Goal: Task Accomplishment & Management: Complete application form

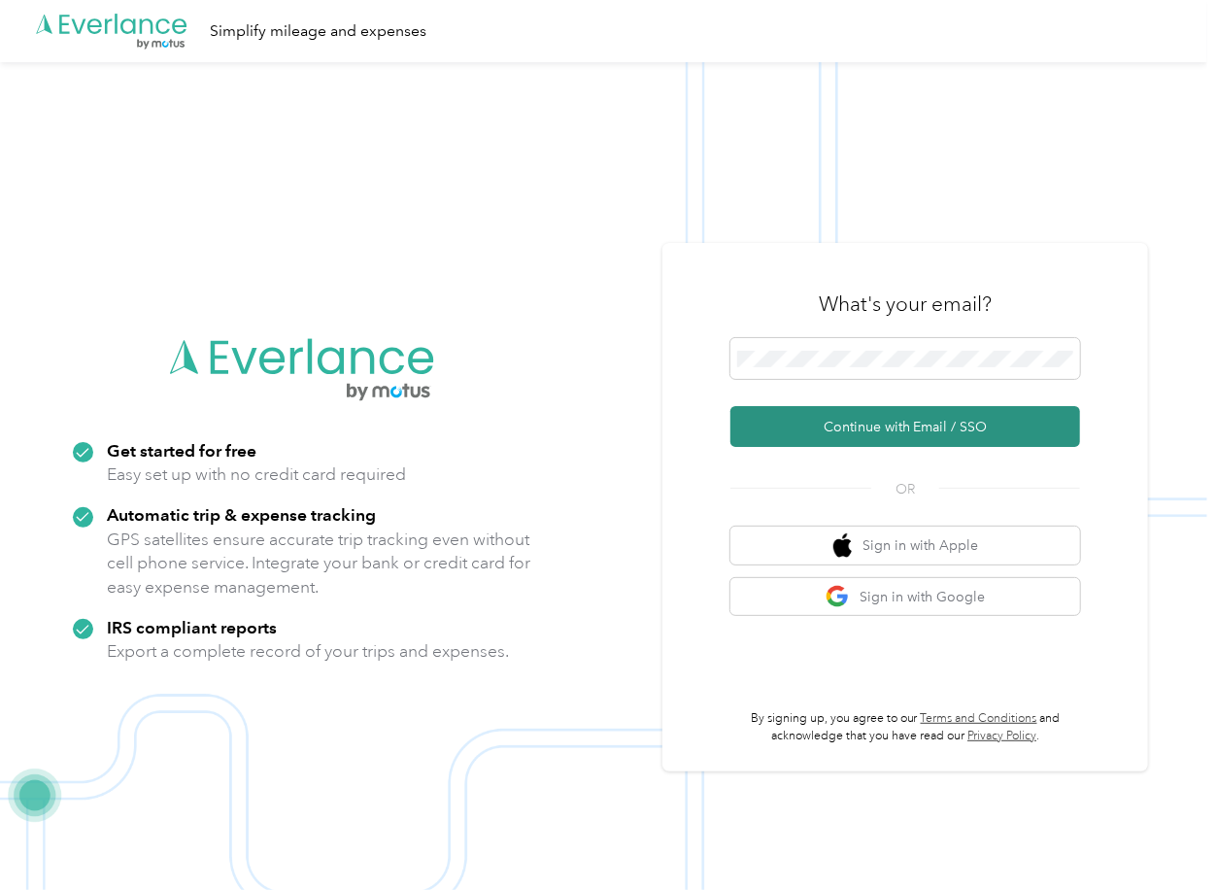
click at [805, 433] on button "Continue with Email / SSO" at bounding box center [905, 426] width 350 height 41
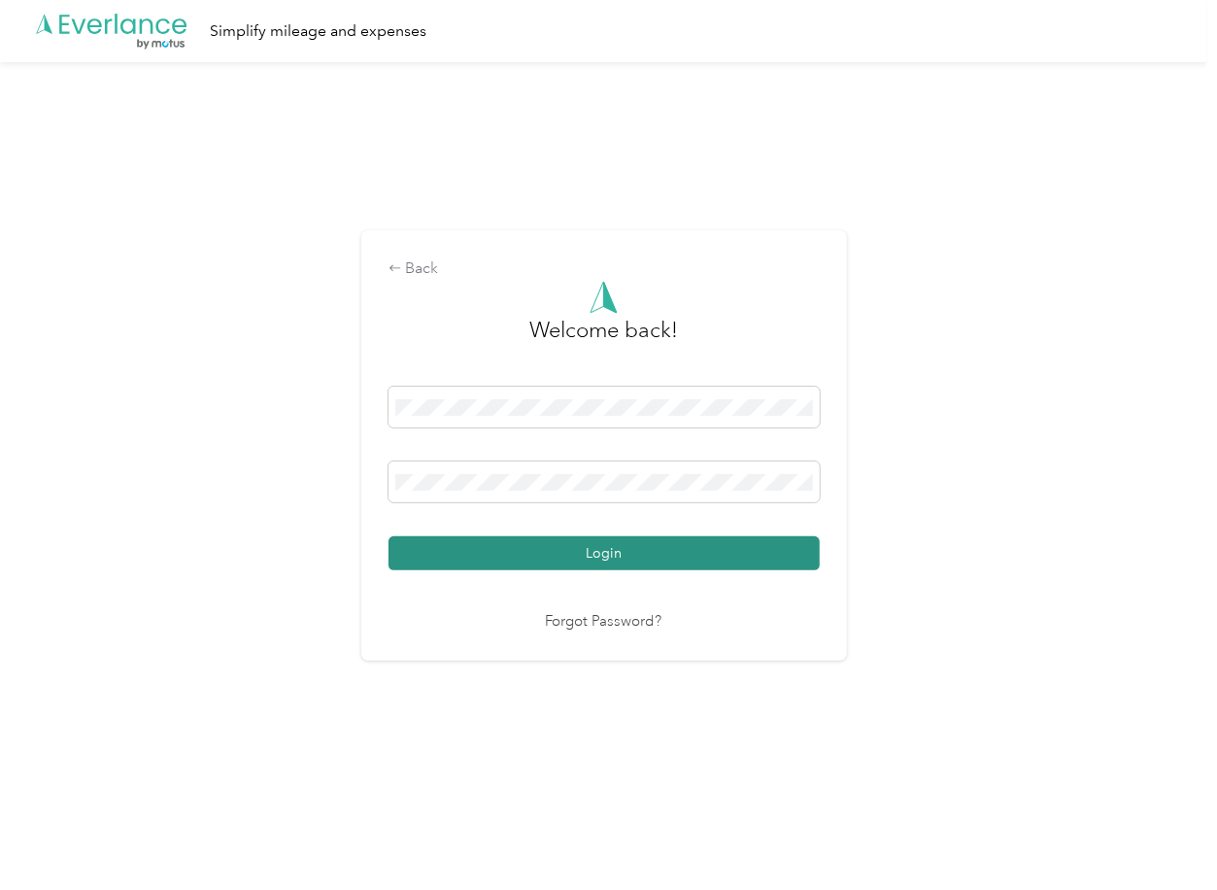
click at [495, 546] on button "Login" at bounding box center [603, 553] width 431 height 34
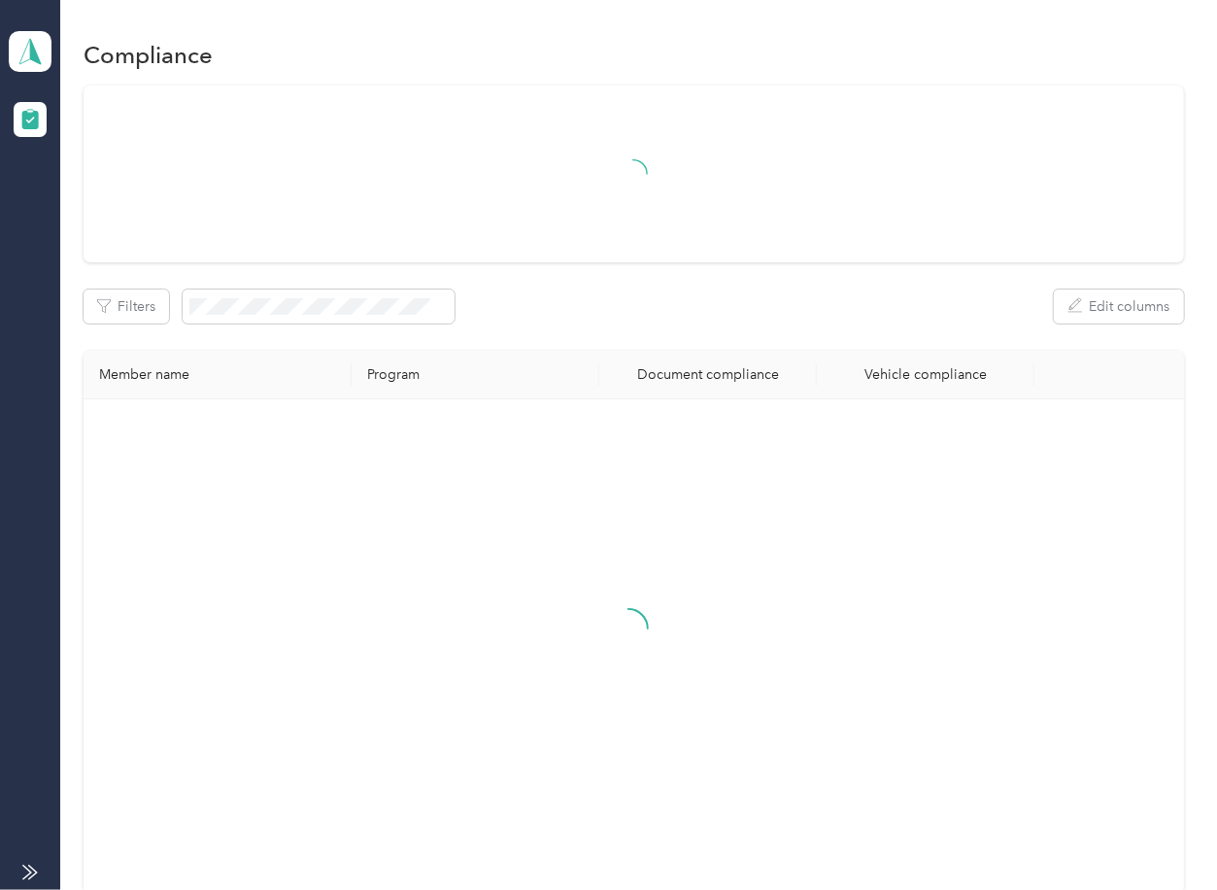
click at [620, 322] on div "Filters Edit columns" at bounding box center [633, 306] width 1099 height 34
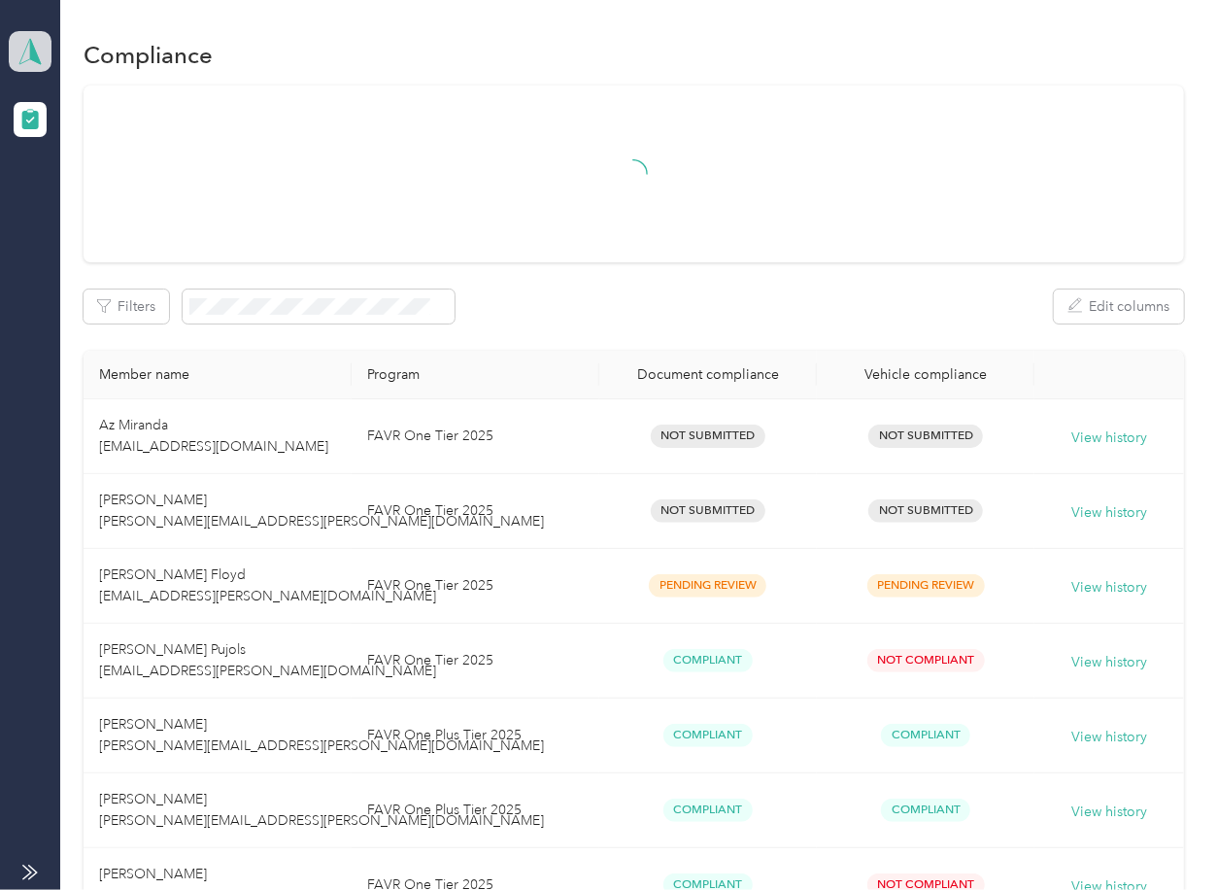
click at [26, 44] on icon at bounding box center [30, 51] width 29 height 27
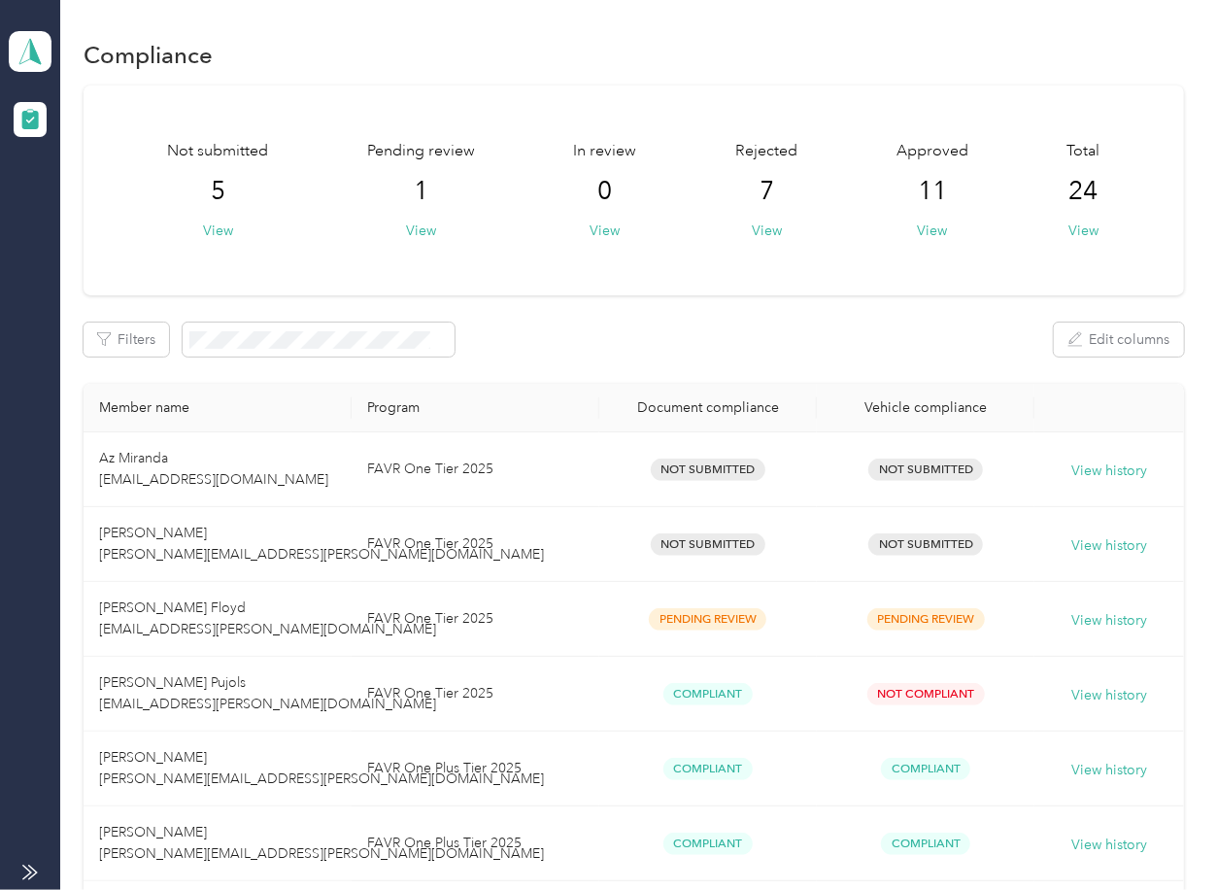
drag, startPoint x: 726, startPoint y: 272, endPoint x: 598, endPoint y: 467, distance: 233.0
click at [726, 273] on div "Not submitted 5 View Pending review 1 View In review 0 View Rejected 7 View App…" at bounding box center [633, 190] width 1099 height 210
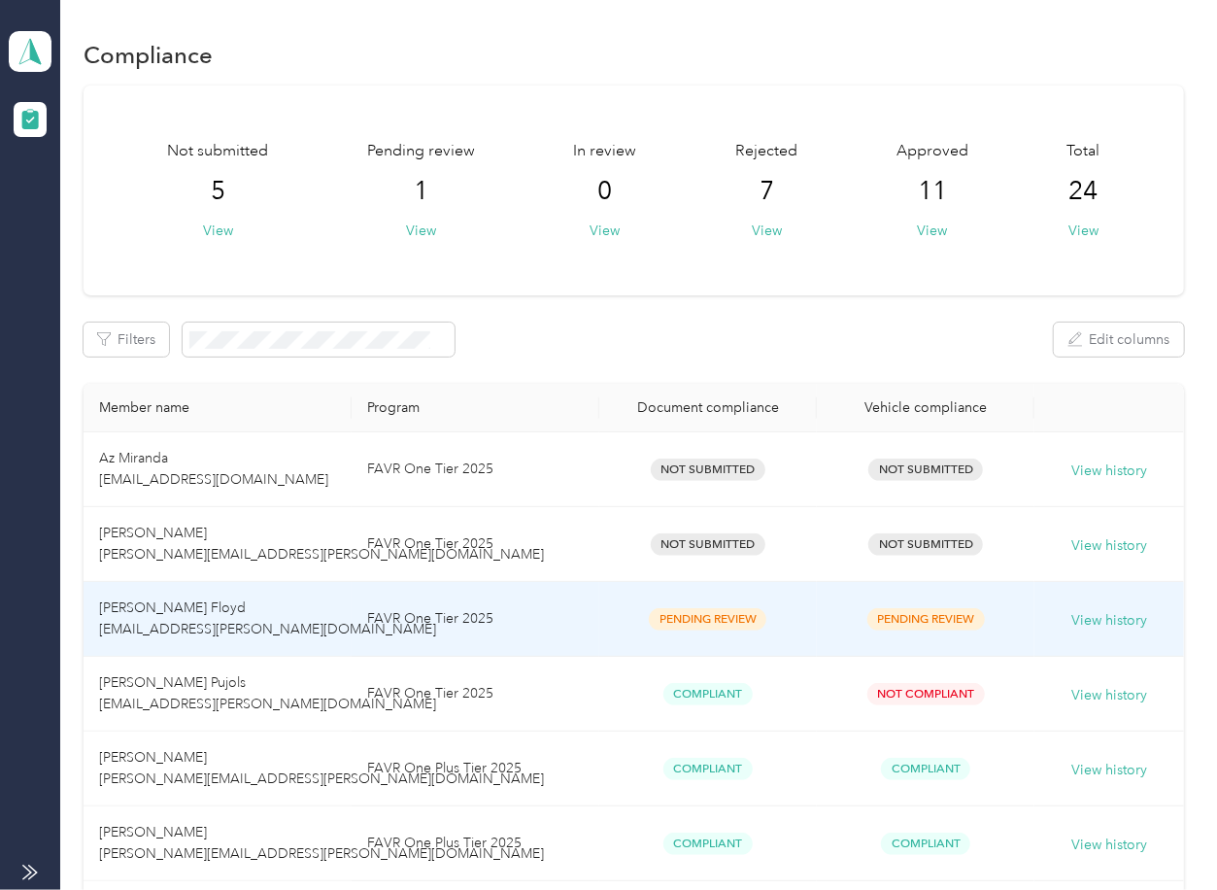
click at [306, 607] on td "[PERSON_NAME] Floyd [EMAIL_ADDRESS][PERSON_NAME][DOMAIN_NAME]" at bounding box center [217, 619] width 267 height 75
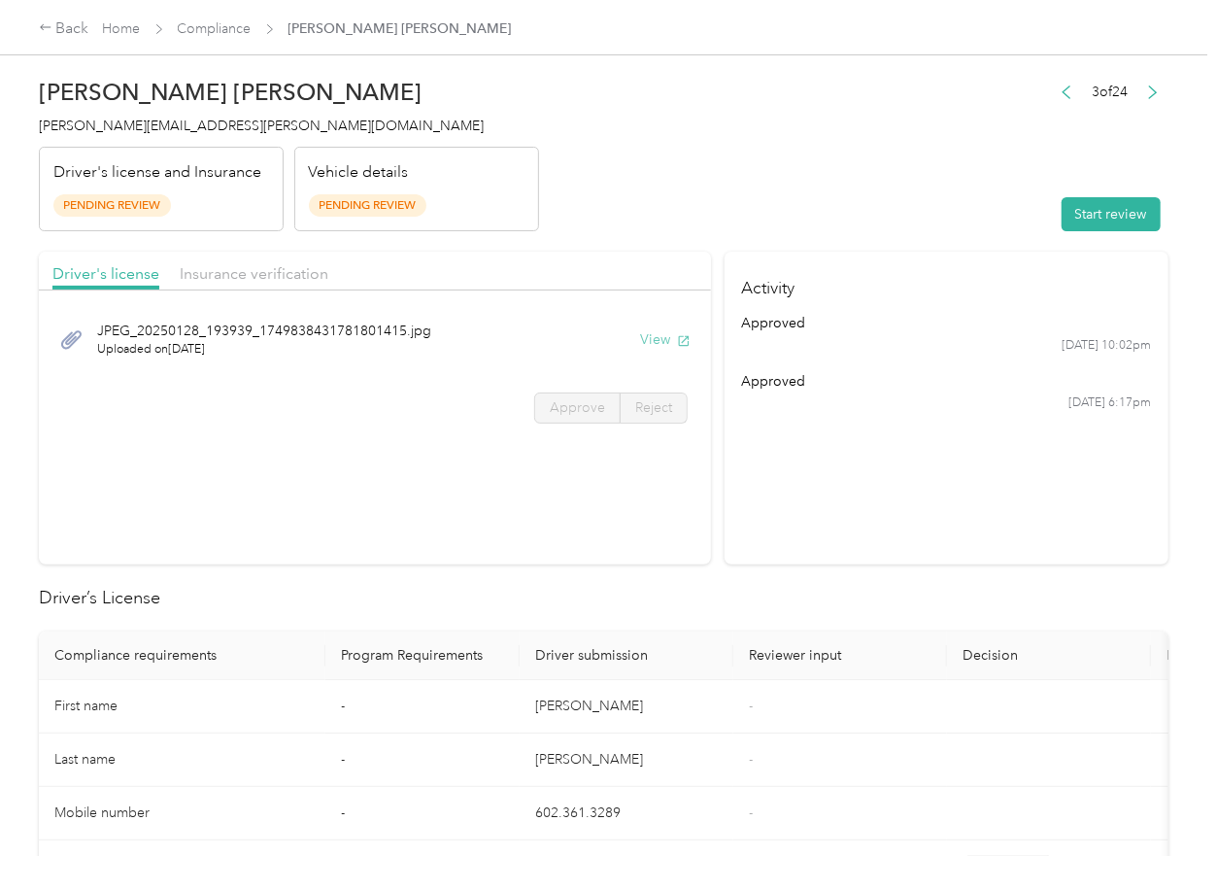
click at [661, 342] on button "View" at bounding box center [665, 339] width 51 height 20
click at [612, 256] on div "Driver's license Insurance verification" at bounding box center [375, 271] width 672 height 39
click at [215, 268] on span "Insurance verification" at bounding box center [254, 273] width 149 height 18
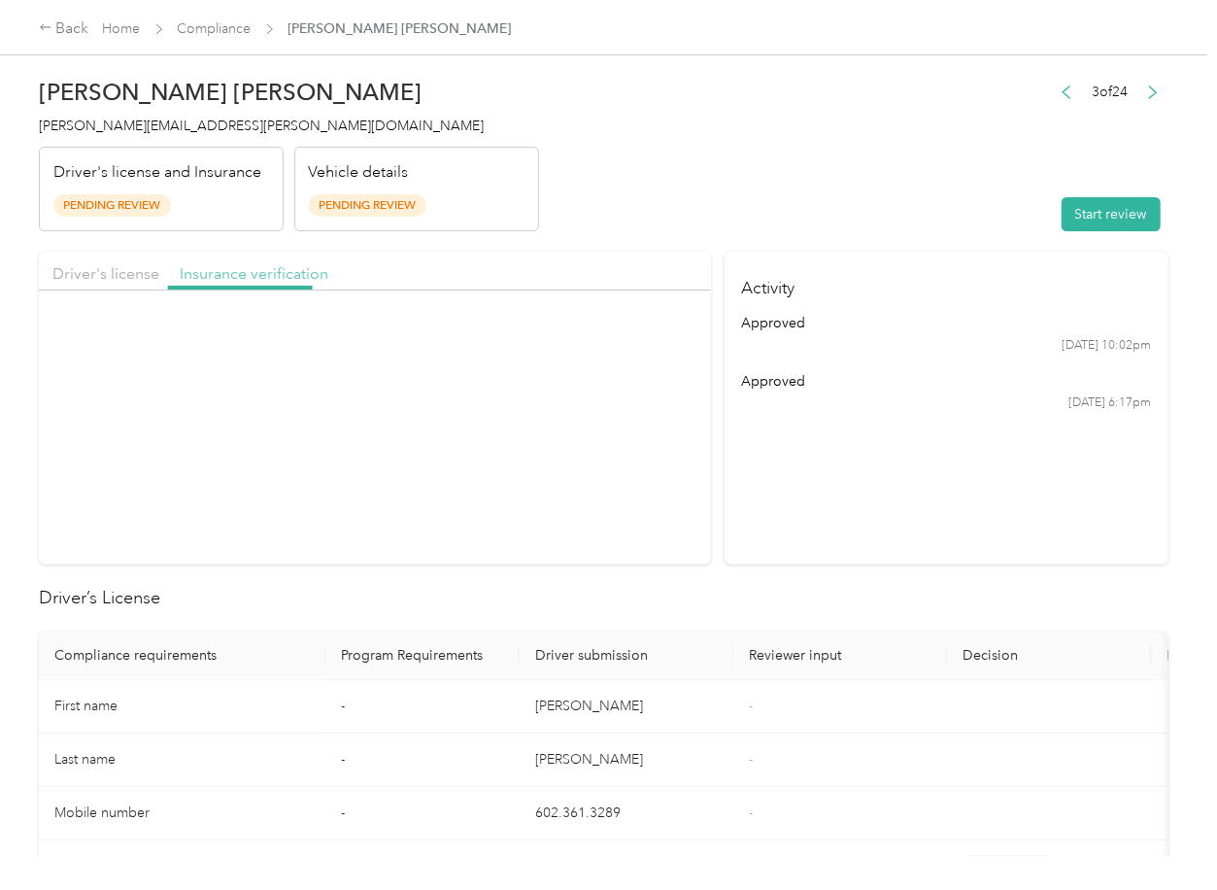
click at [228, 270] on span "Insurance verification" at bounding box center [254, 273] width 149 height 18
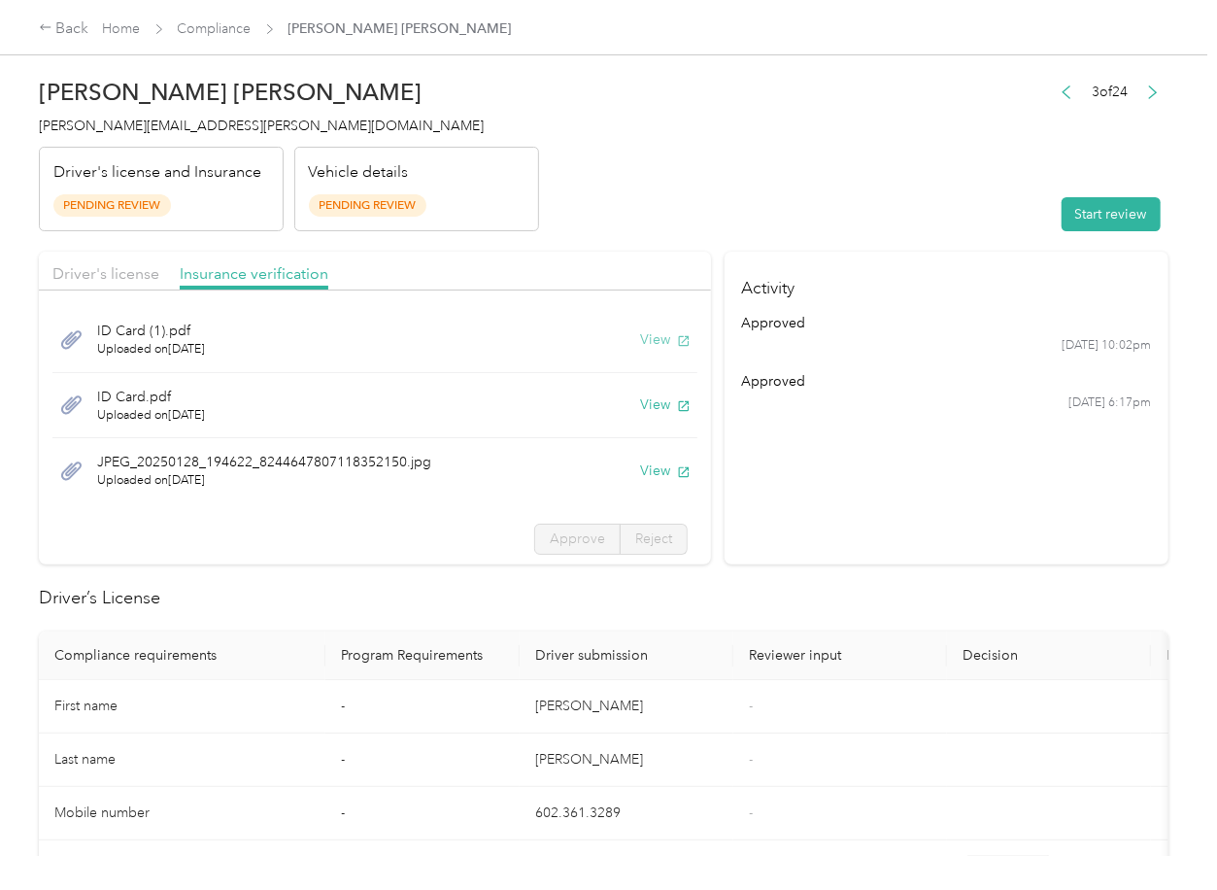
click at [647, 340] on button "View" at bounding box center [665, 339] width 51 height 20
click at [640, 400] on button "View" at bounding box center [665, 404] width 51 height 20
click at [640, 470] on button "View" at bounding box center [665, 470] width 51 height 20
click at [1067, 203] on button "Start review" at bounding box center [1111, 214] width 99 height 34
click at [106, 274] on span "Driver's license" at bounding box center [105, 273] width 107 height 18
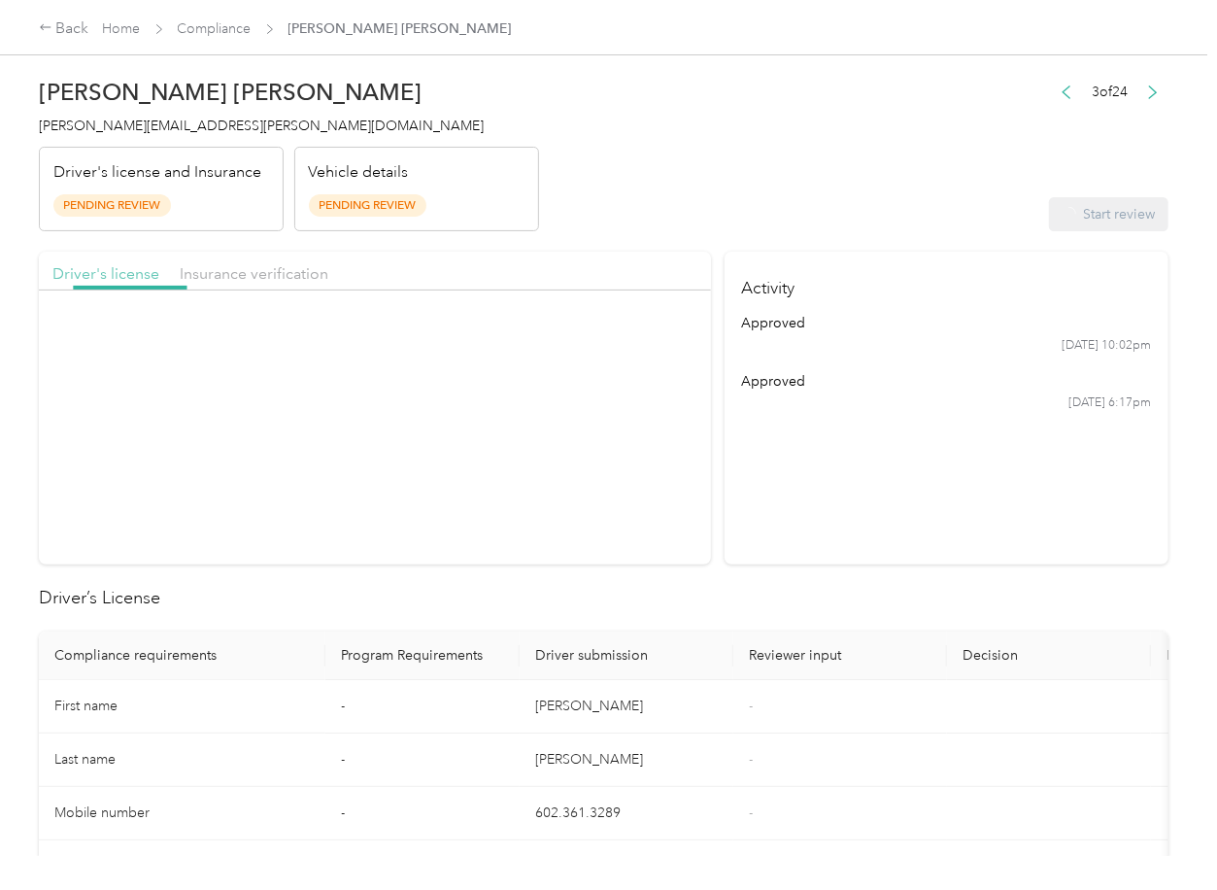
click at [109, 269] on span "Driver's license" at bounding box center [105, 273] width 107 height 18
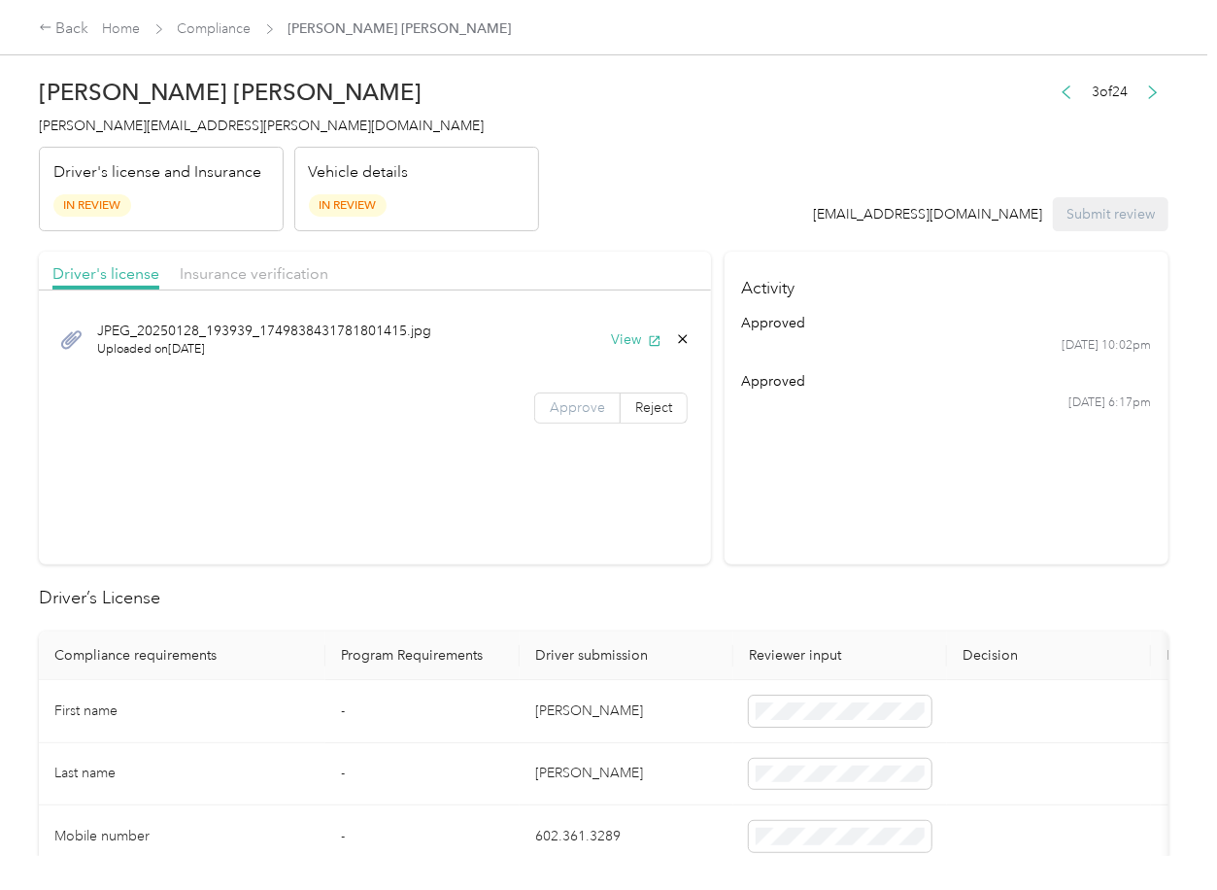
click at [585, 397] on label "Approve" at bounding box center [577, 407] width 86 height 31
click at [267, 266] on span "Insurance verification" at bounding box center [254, 273] width 149 height 18
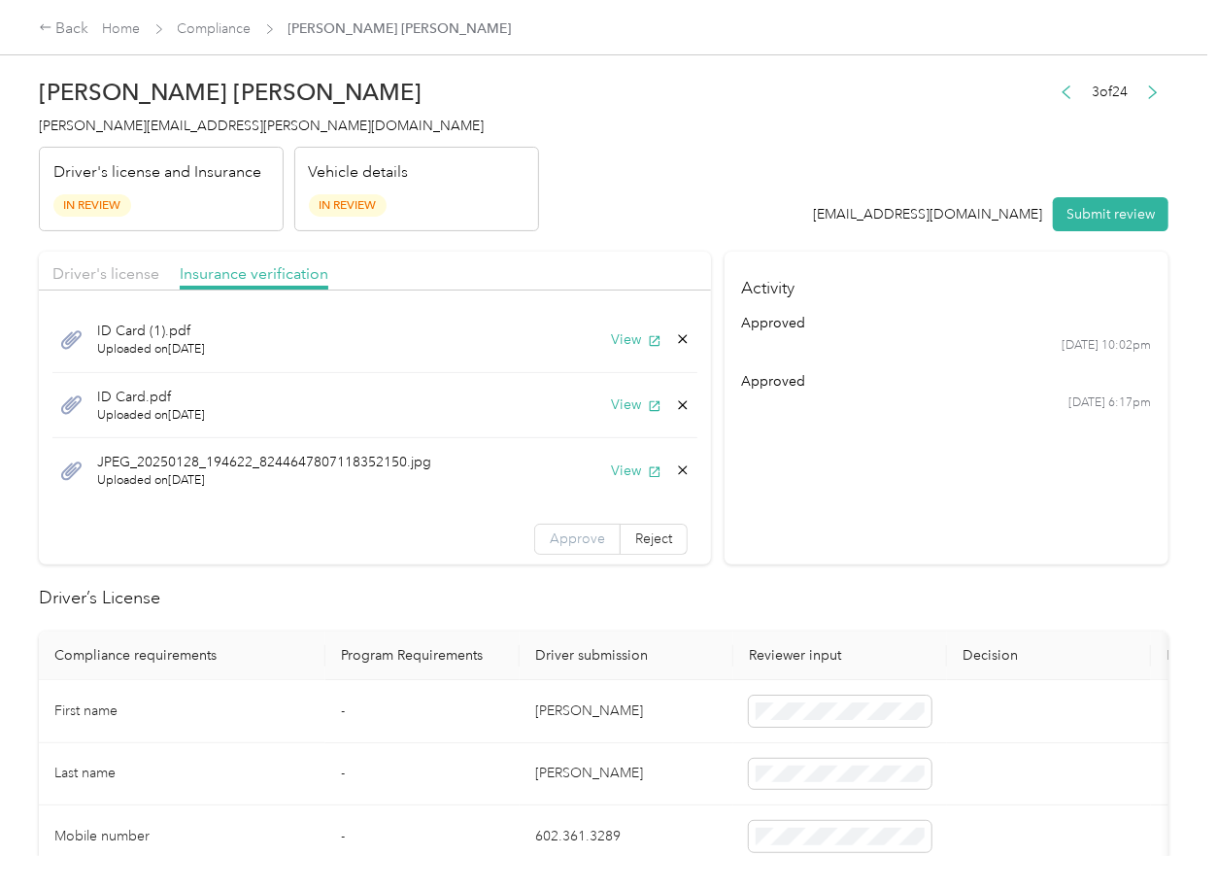
click at [557, 549] on label "Approve" at bounding box center [577, 538] width 86 height 31
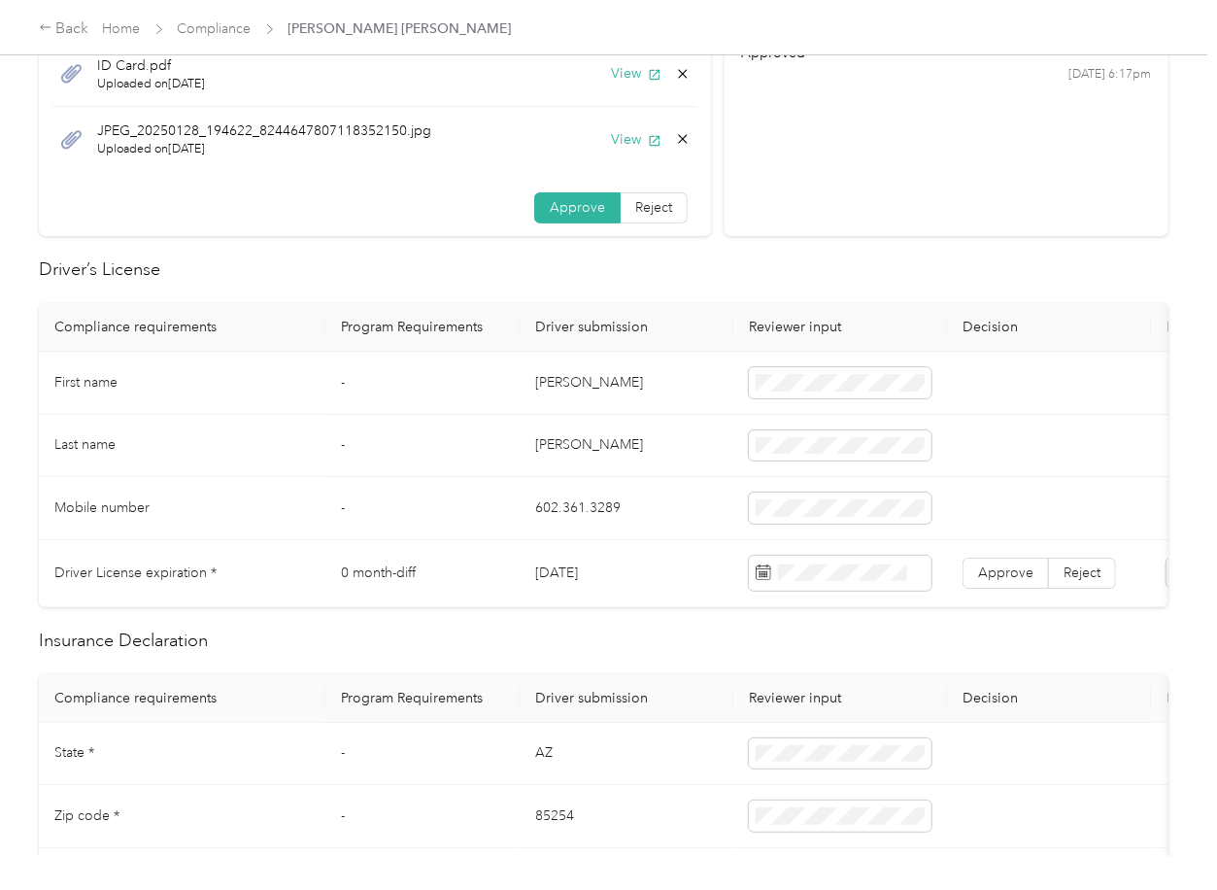
scroll to position [388, 0]
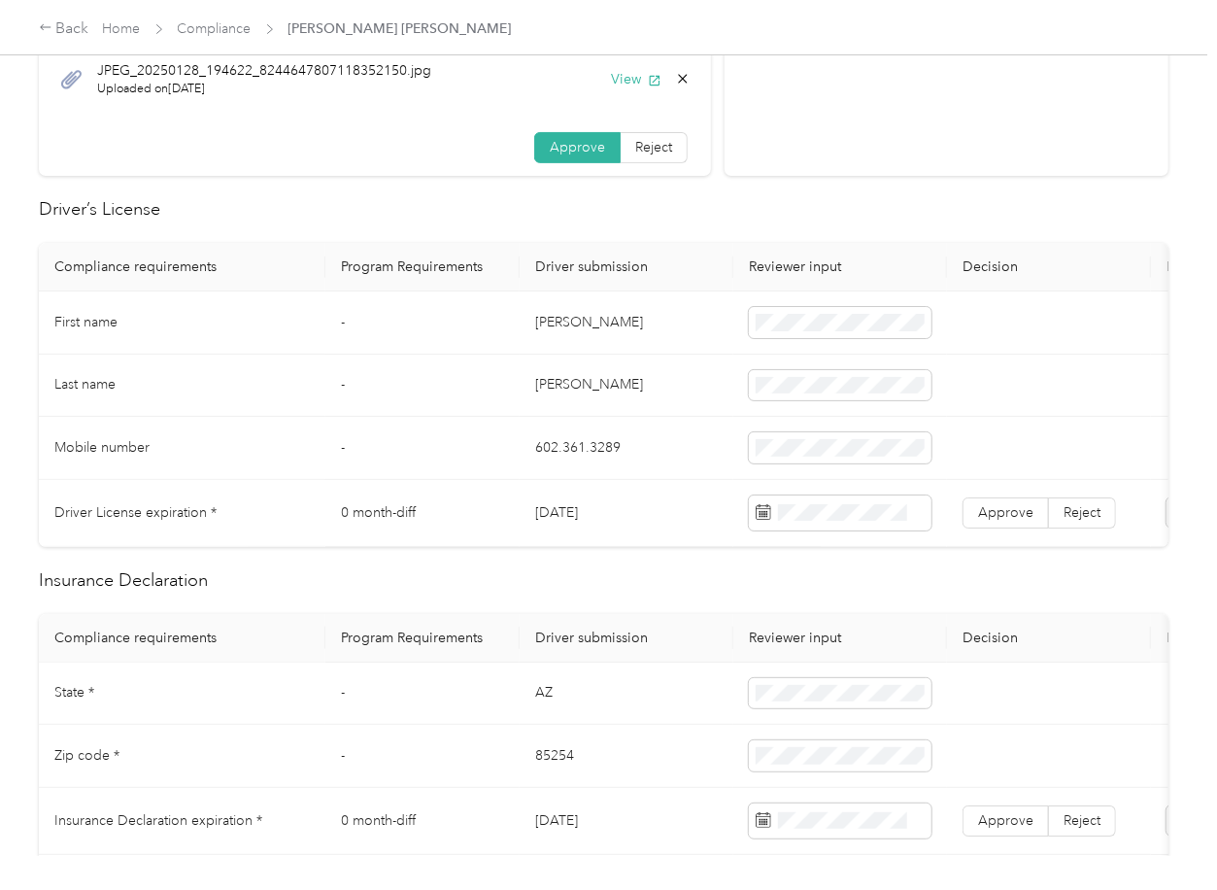
click at [567, 520] on td "[DATE]" at bounding box center [627, 513] width 214 height 67
copy td "[DATE]"
click at [1000, 517] on span "Approve" at bounding box center [1005, 512] width 55 height 17
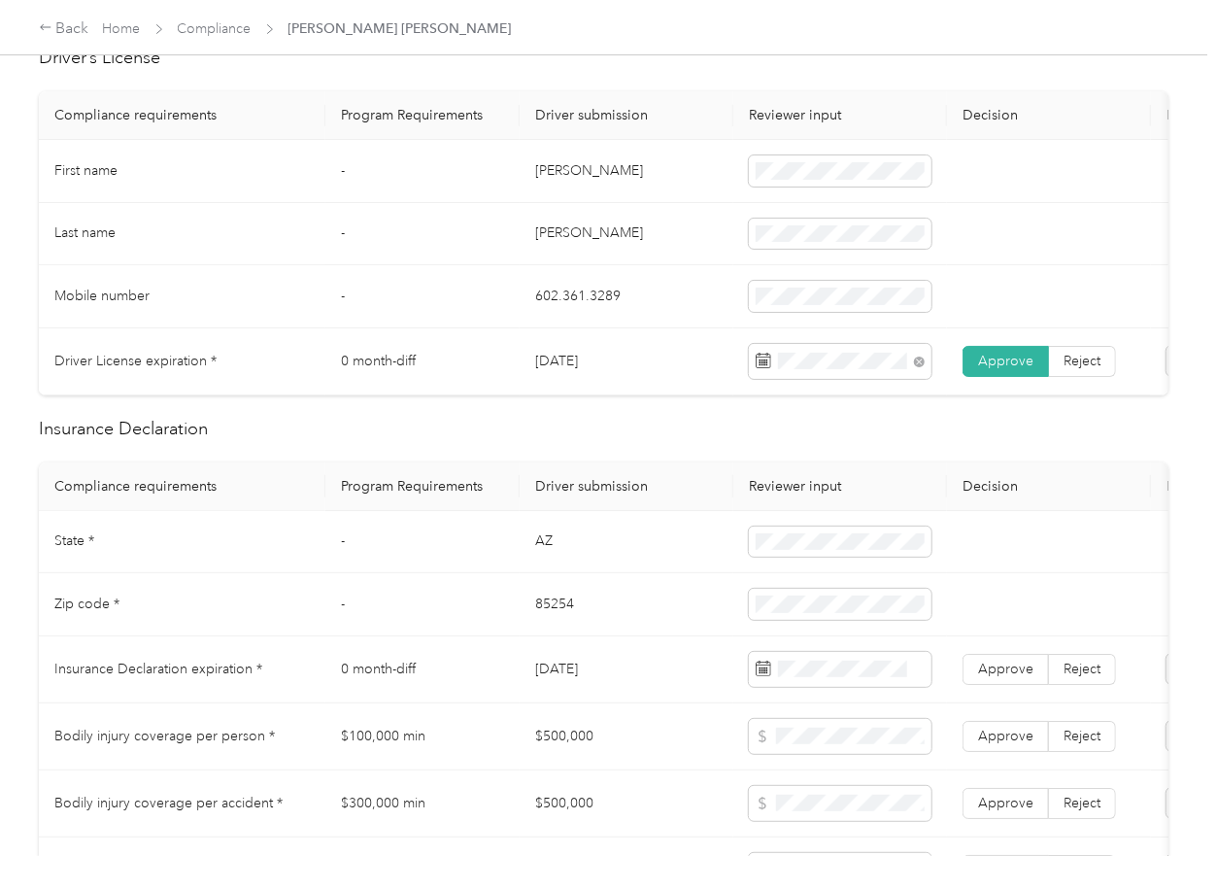
scroll to position [777, 0]
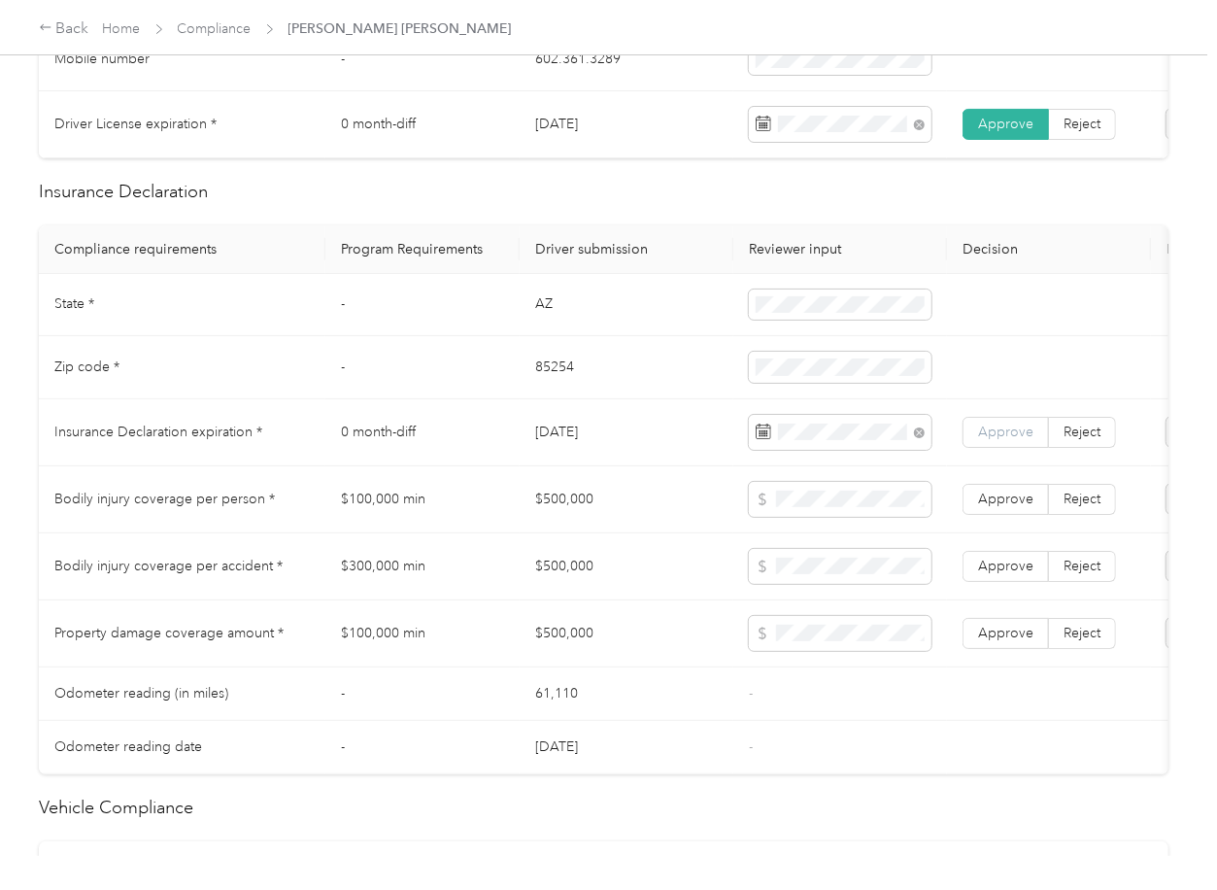
click at [974, 445] on label "Approve" at bounding box center [1005, 432] width 86 height 31
click at [647, 466] on td "[DATE]" at bounding box center [627, 432] width 214 height 67
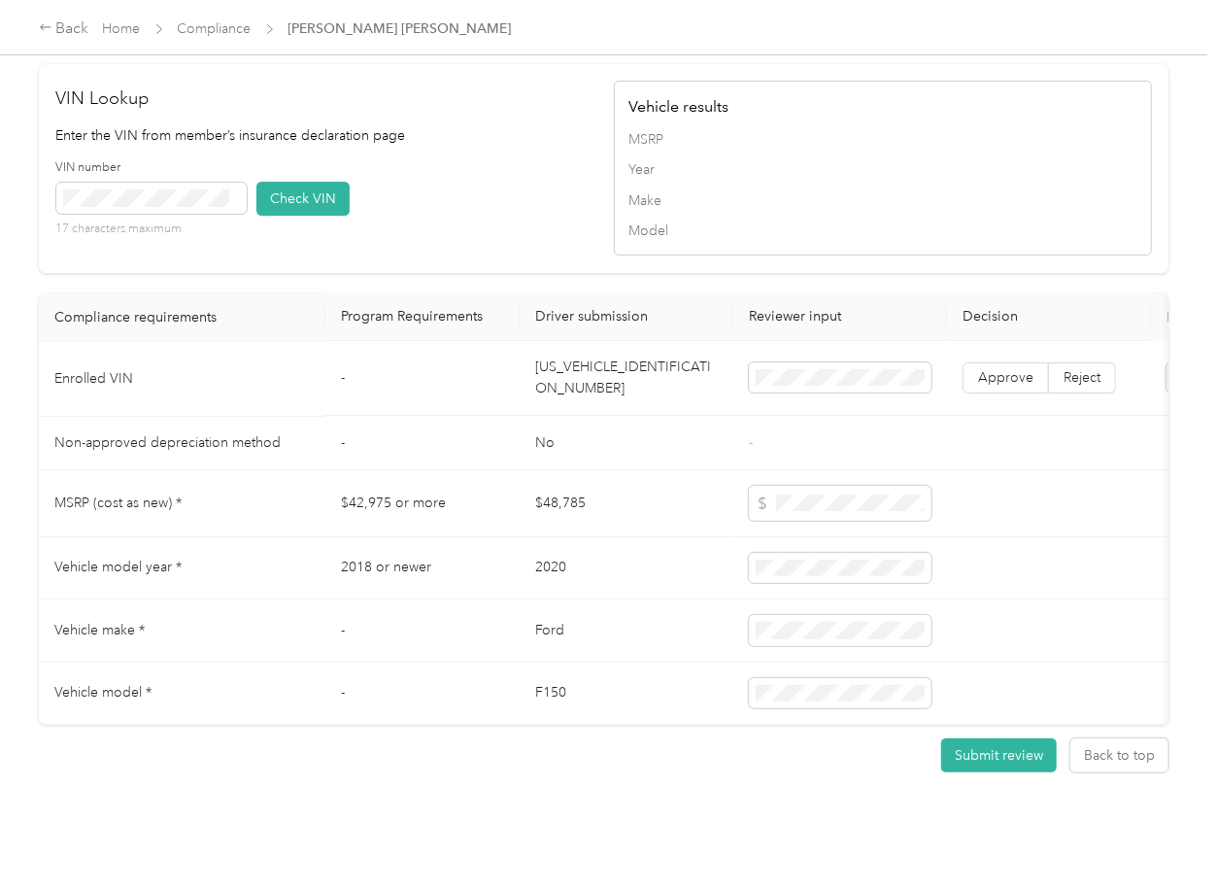
click at [585, 388] on td "[US_VEHICLE_IDENTIFICATION_NUMBER]" at bounding box center [627, 379] width 214 height 75
copy td "[US_VEHICLE_IDENTIFICATION_NUMBER]"
click at [515, 226] on div "VIN number 17 characters maximum Check VIN" at bounding box center [325, 205] width 538 height 92
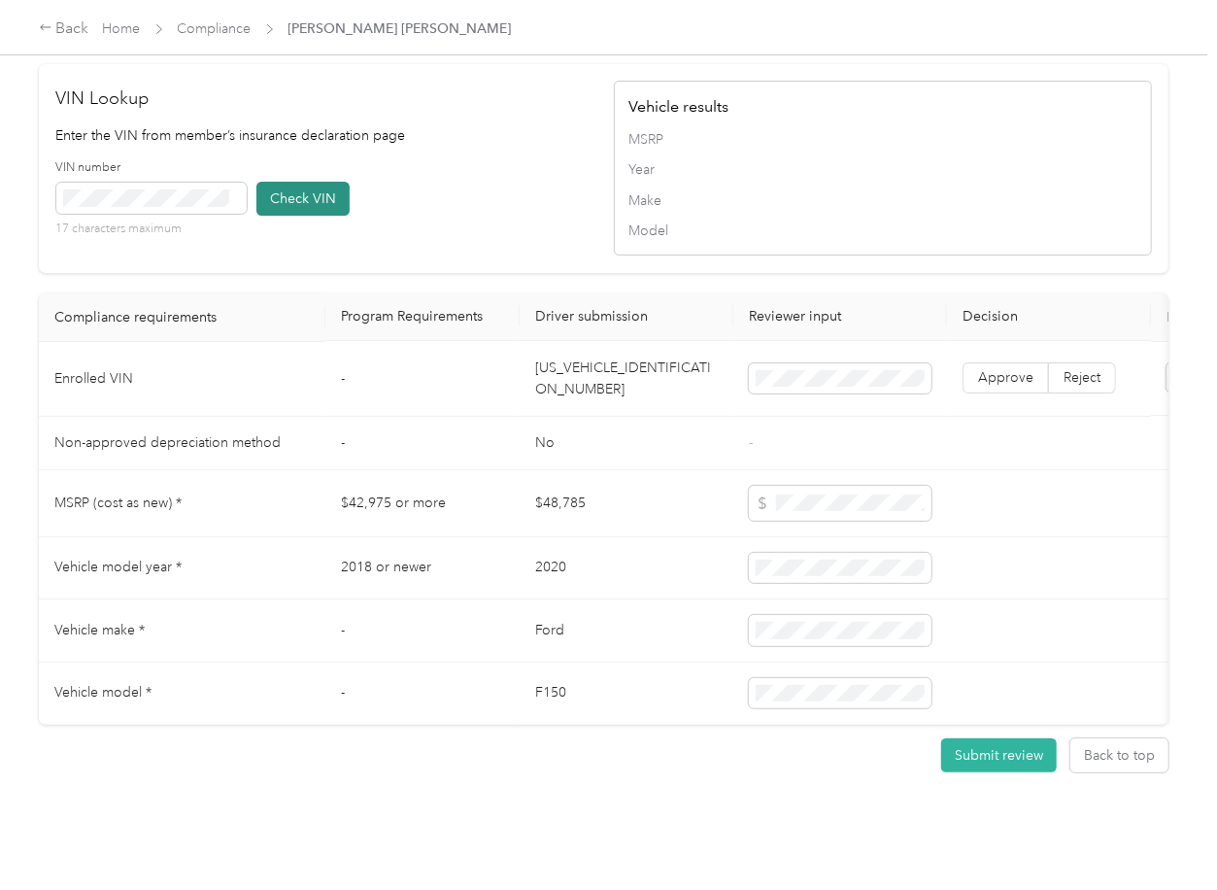
click at [302, 216] on button "Check VIN" at bounding box center [302, 199] width 93 height 34
click at [1026, 387] on span "Approve" at bounding box center [1005, 378] width 55 height 17
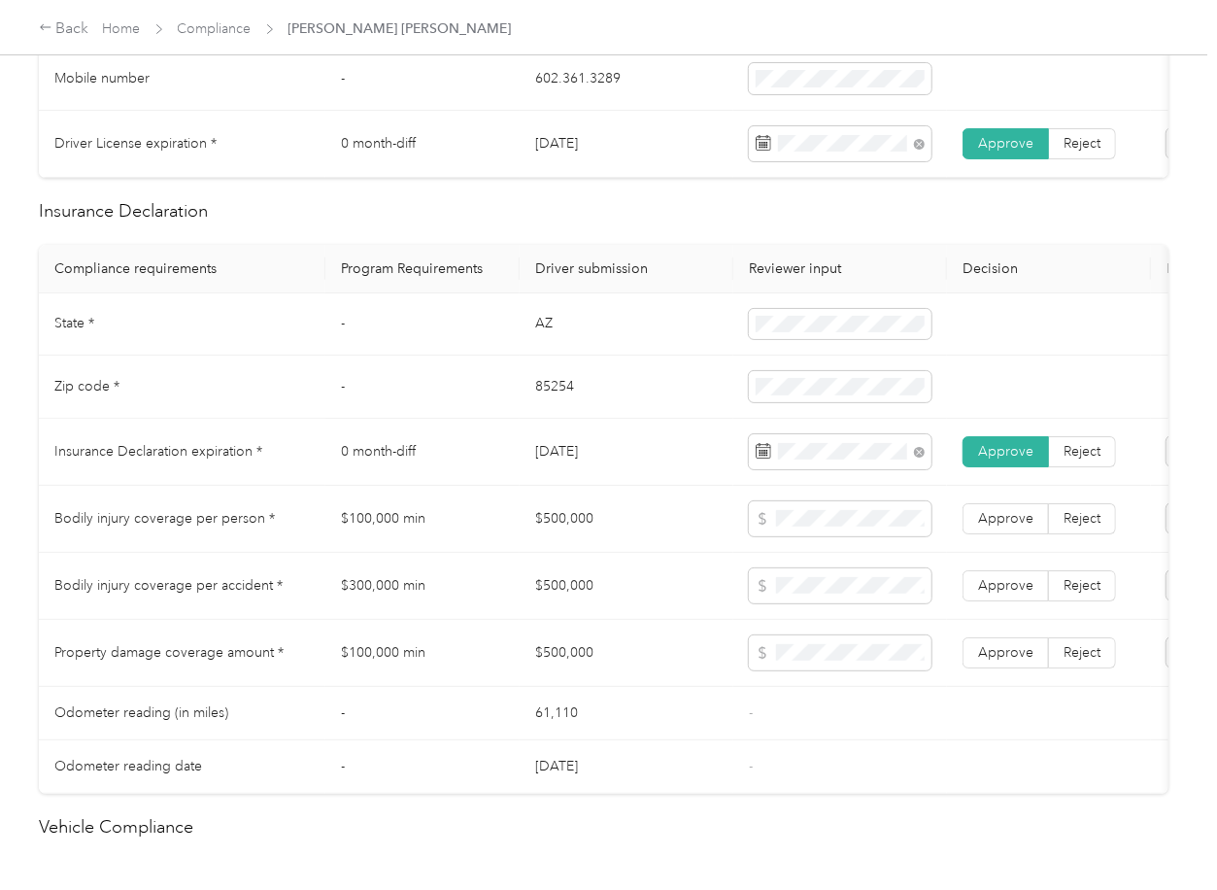
scroll to position [906, 0]
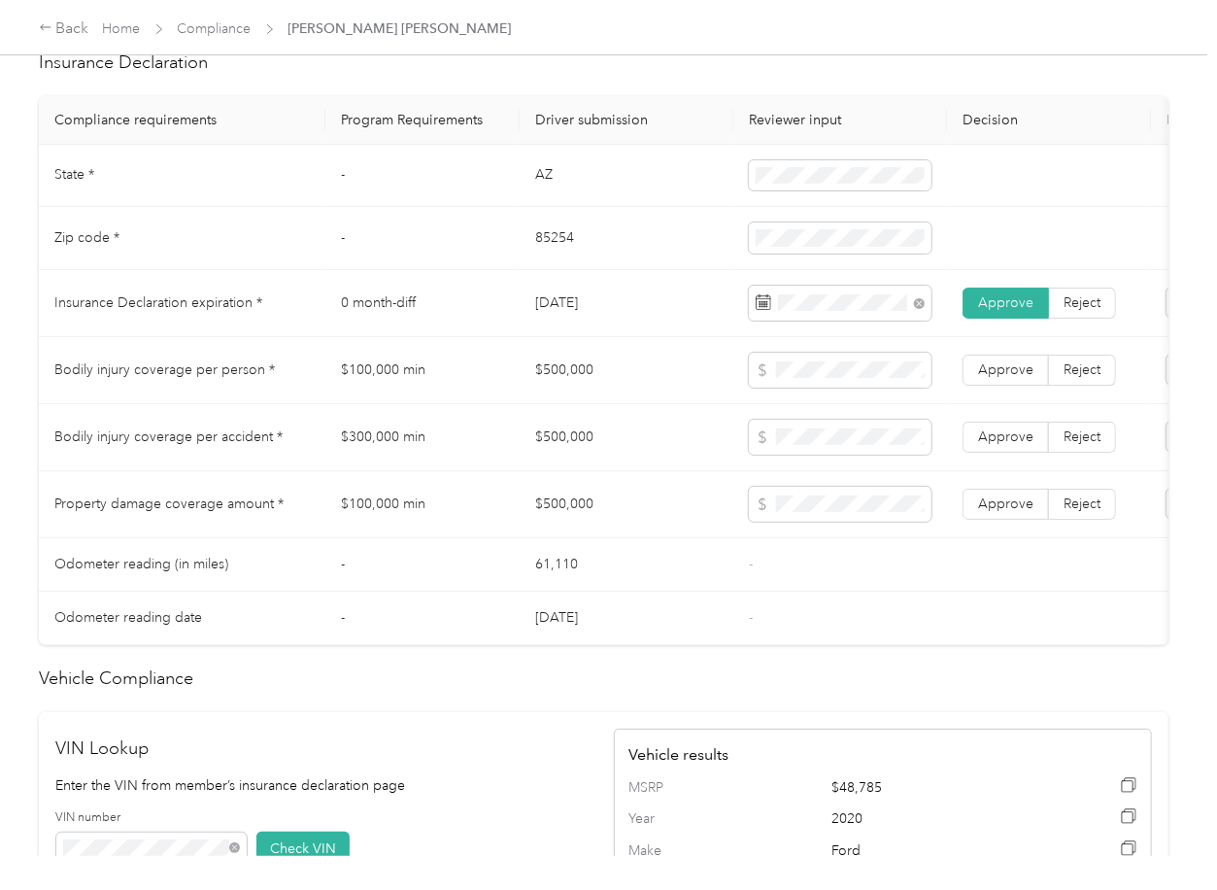
click at [557, 396] on td "$500,000" at bounding box center [627, 370] width 214 height 67
click at [557, 395] on td "$500,000" at bounding box center [627, 370] width 214 height 67
copy td "$500,000"
click at [1010, 512] on span "Approve" at bounding box center [1005, 503] width 55 height 17
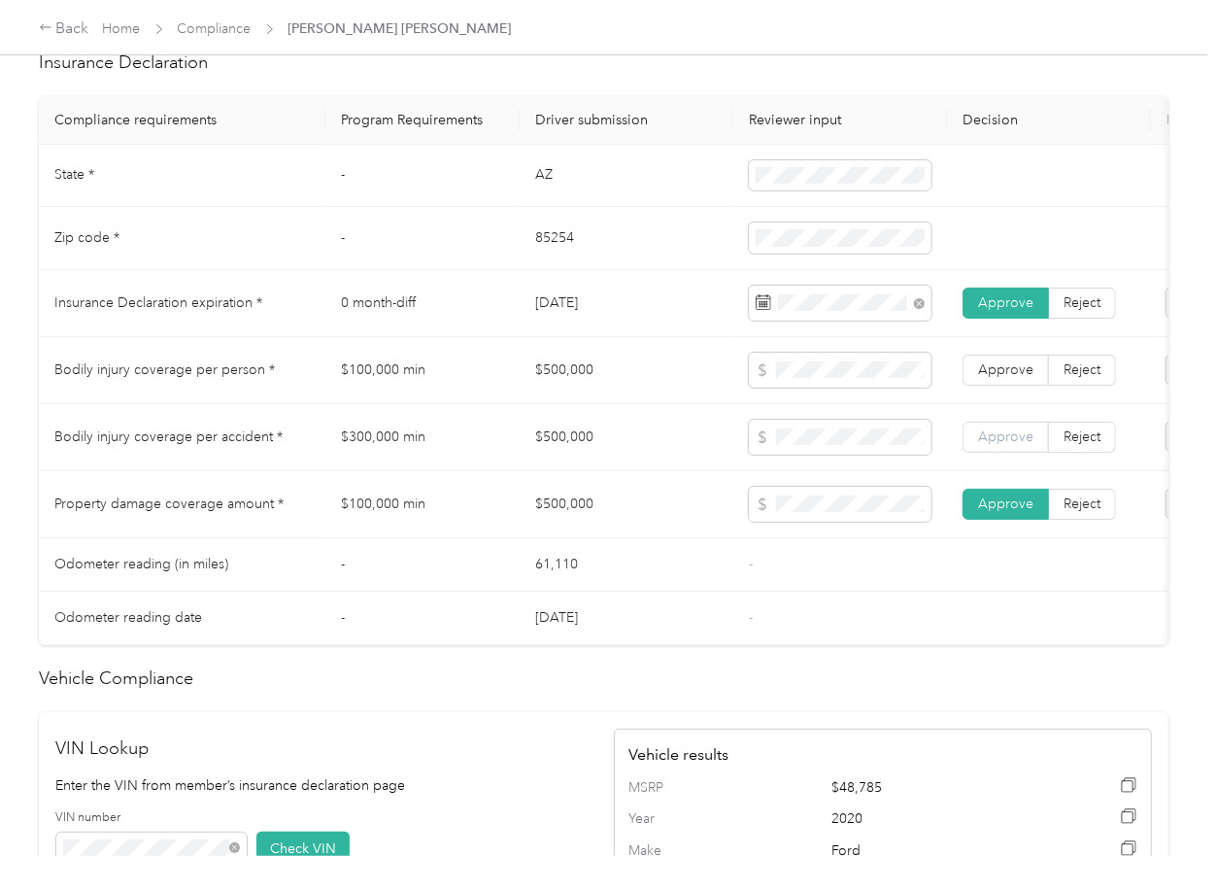
click at [996, 445] on span "Approve" at bounding box center [1005, 436] width 55 height 17
click at [1002, 386] on label "Approve" at bounding box center [1005, 370] width 86 height 31
click at [546, 194] on td "AZ" at bounding box center [627, 176] width 214 height 63
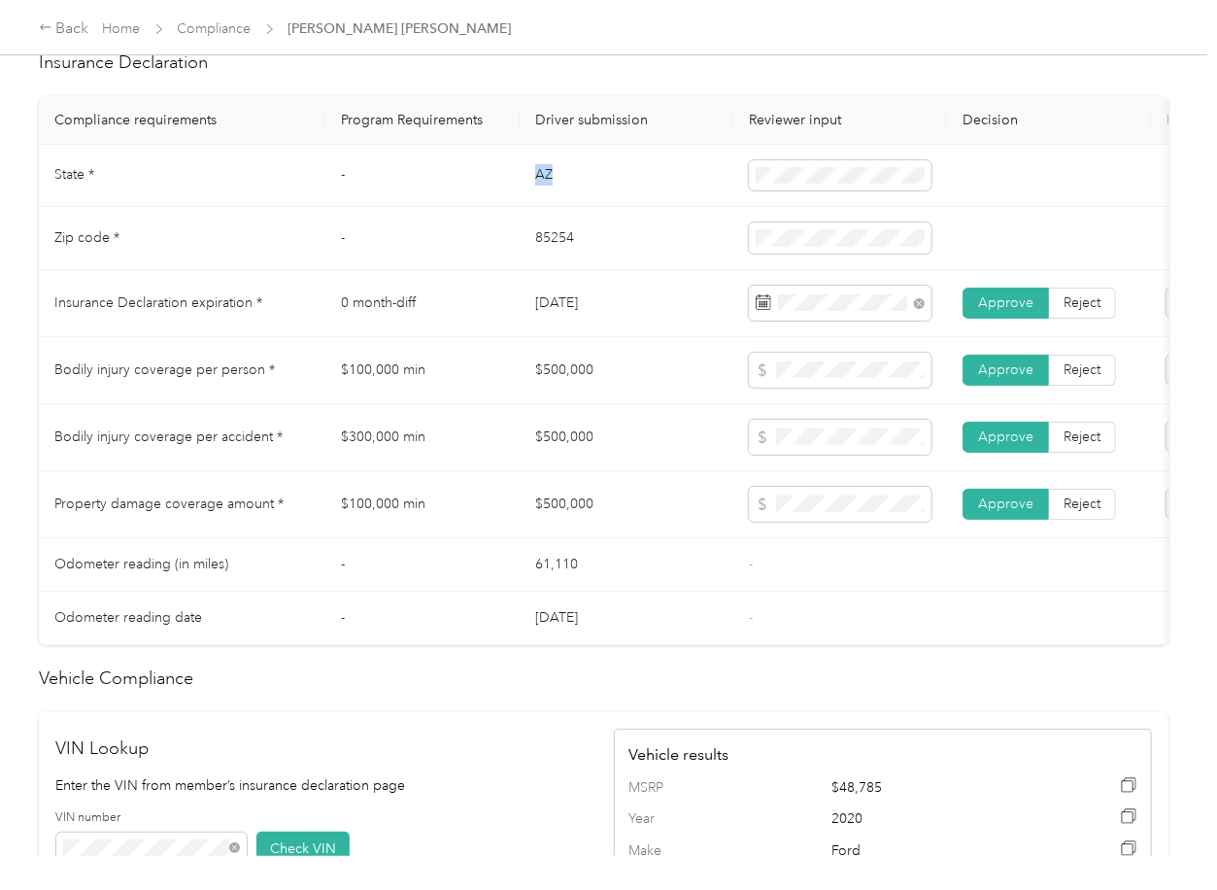
copy td "AZ"
click at [559, 261] on td "85254" at bounding box center [627, 238] width 214 height 63
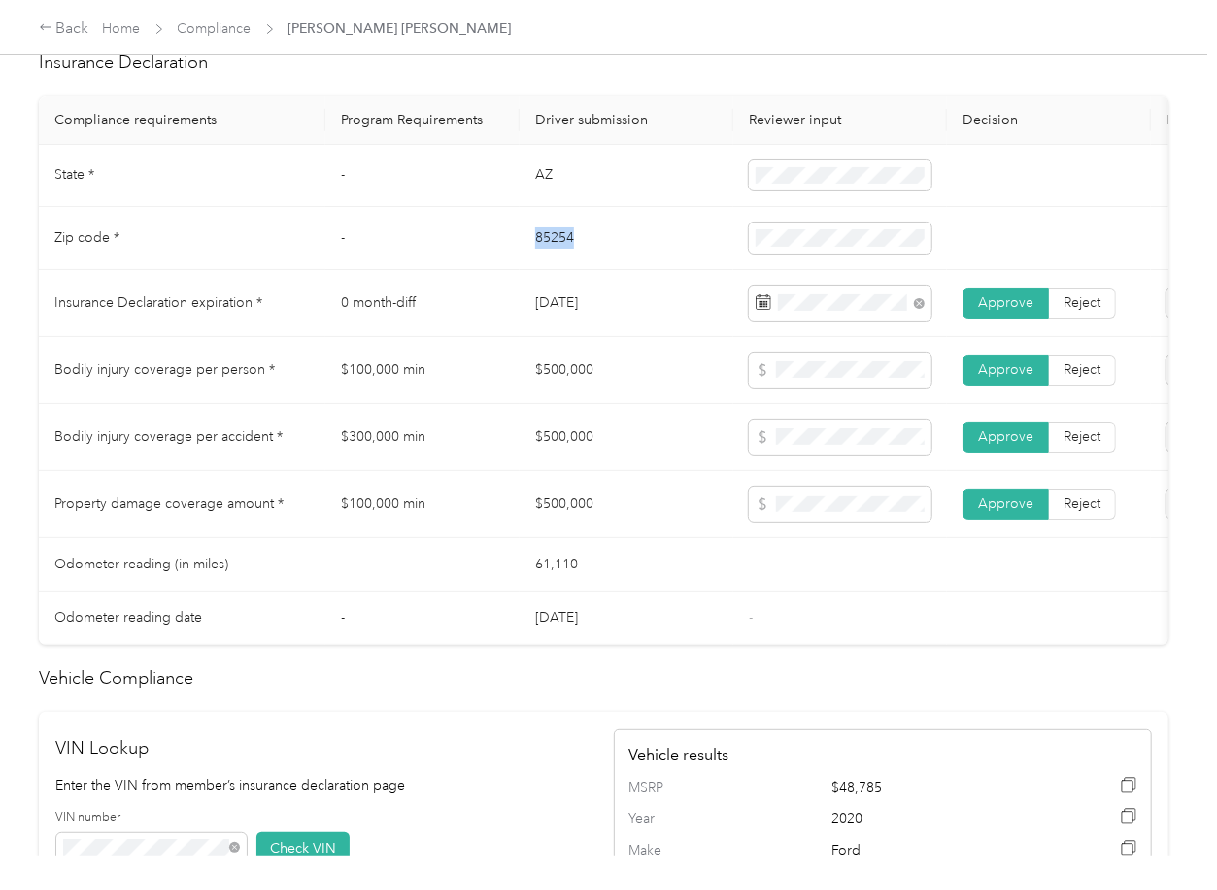
click at [559, 261] on td "85254" at bounding box center [627, 238] width 214 height 63
copy td "85254"
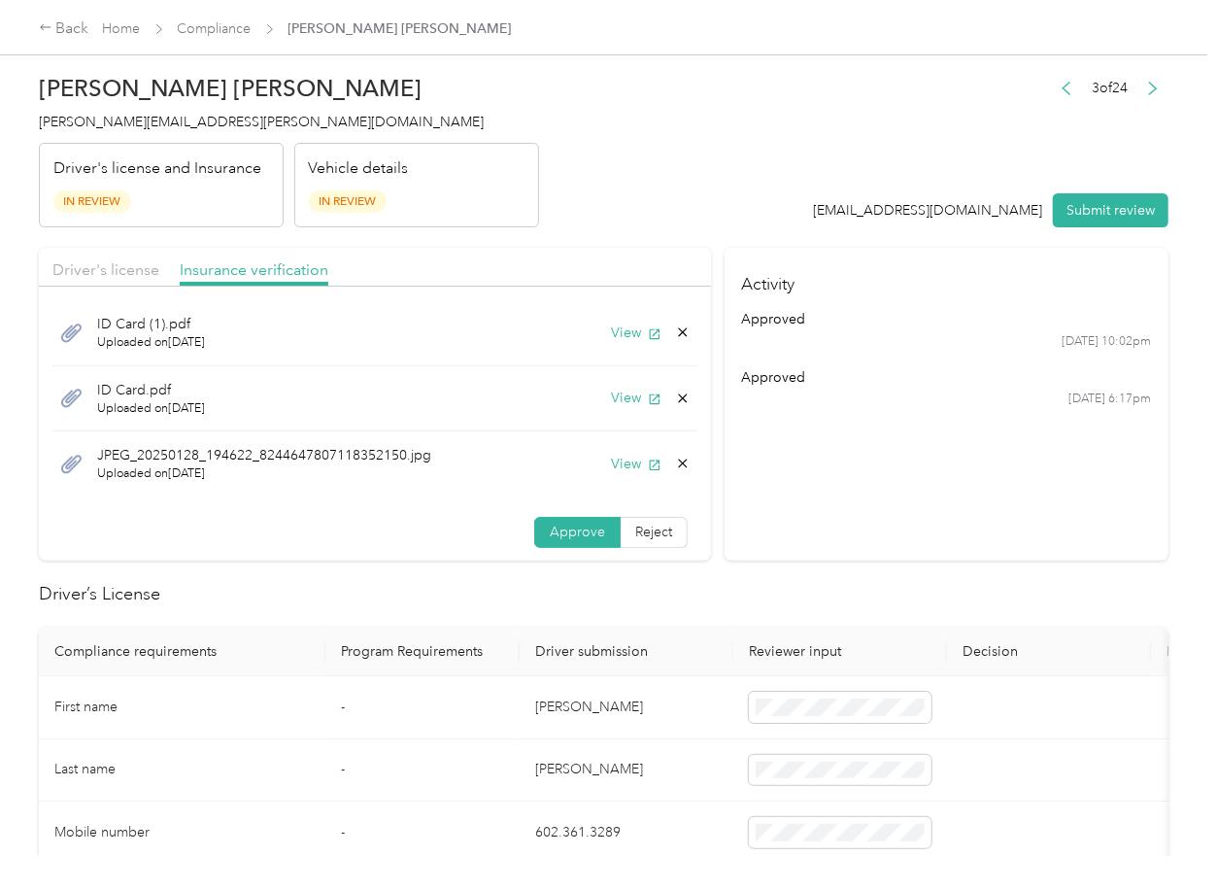
scroll to position [0, 0]
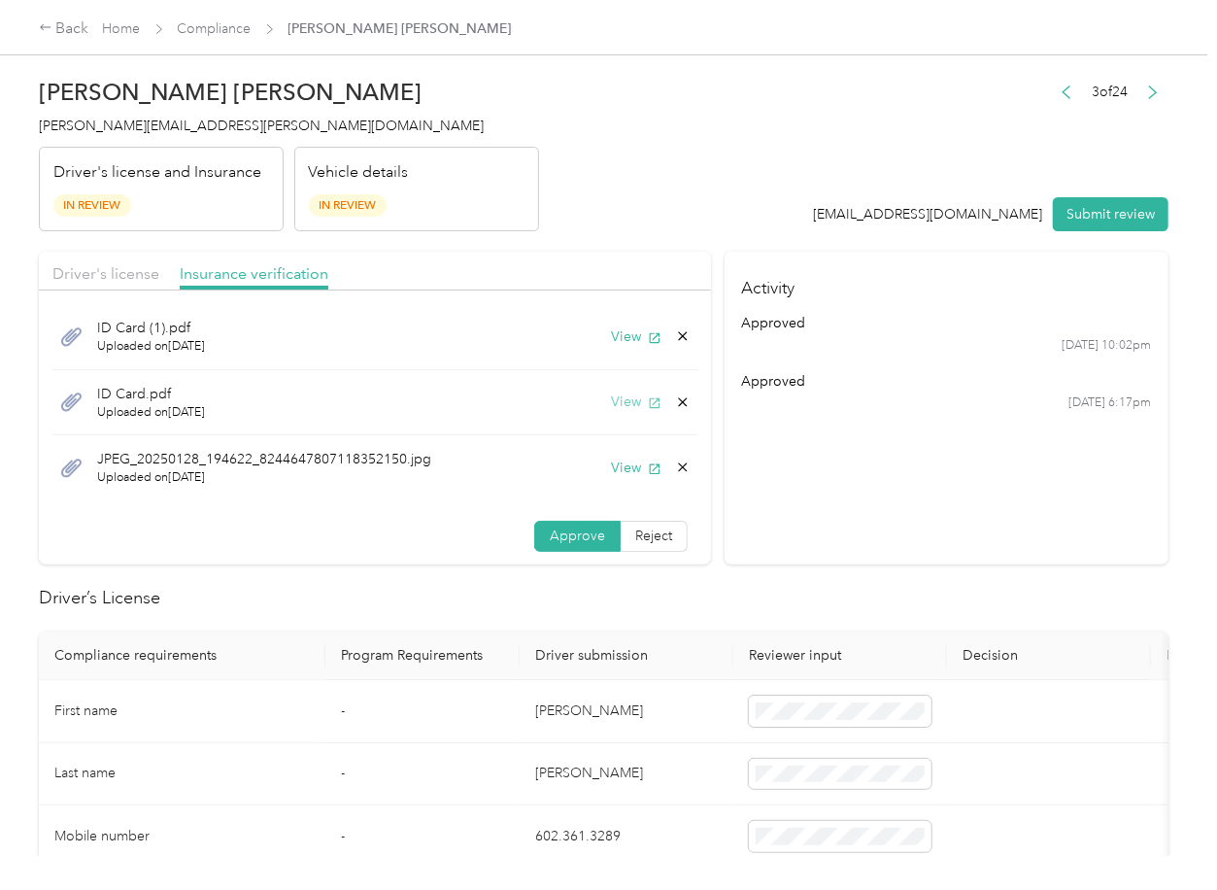
click at [611, 408] on button "View" at bounding box center [636, 401] width 51 height 20
click at [1082, 208] on button "Submit review" at bounding box center [1111, 214] width 116 height 34
click at [111, 134] on h4 "[PERSON_NAME][EMAIL_ADDRESS][PERSON_NAME][DOMAIN_NAME]" at bounding box center [289, 126] width 500 height 20
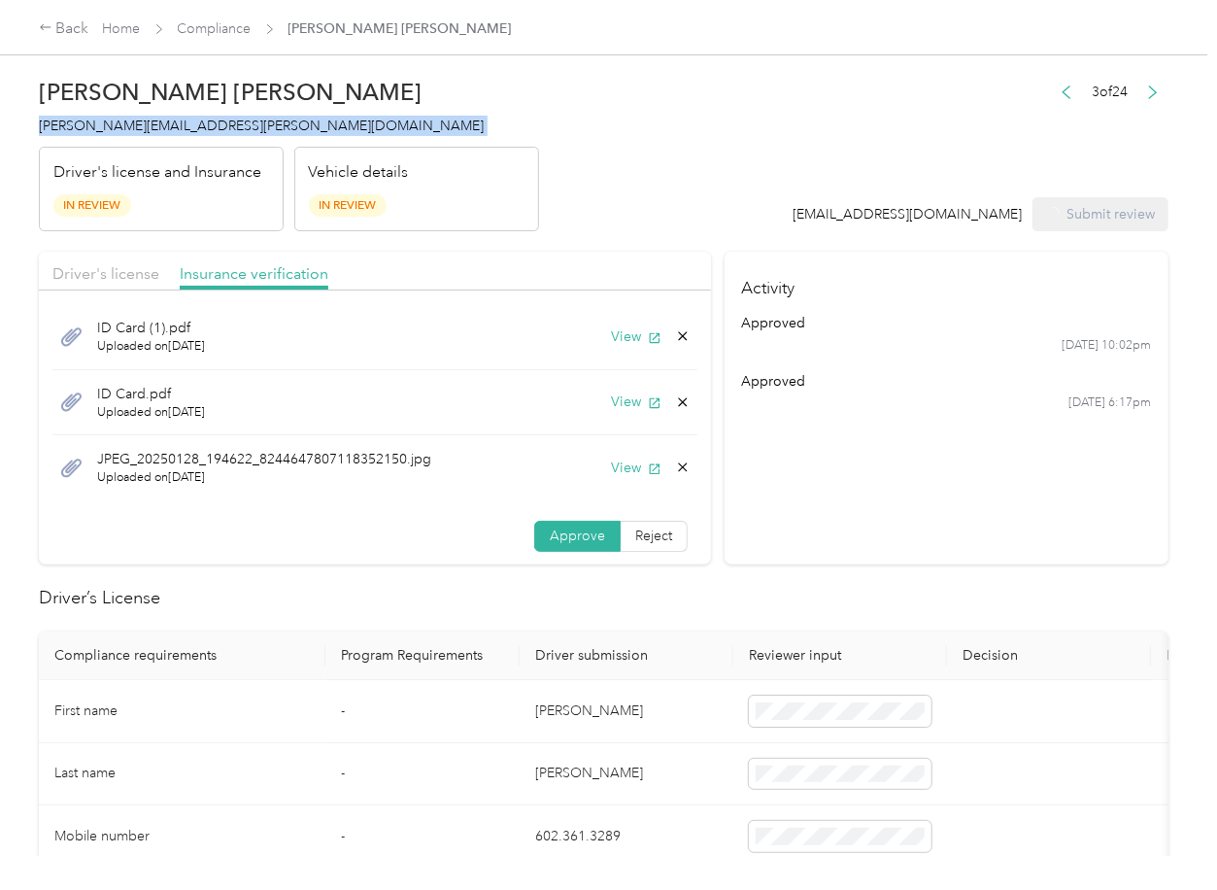
click at [111, 134] on h4 "[PERSON_NAME][EMAIL_ADDRESS][PERSON_NAME][DOMAIN_NAME]" at bounding box center [289, 126] width 500 height 20
copy span "[PERSON_NAME][EMAIL_ADDRESS][PERSON_NAME][DOMAIN_NAME]"
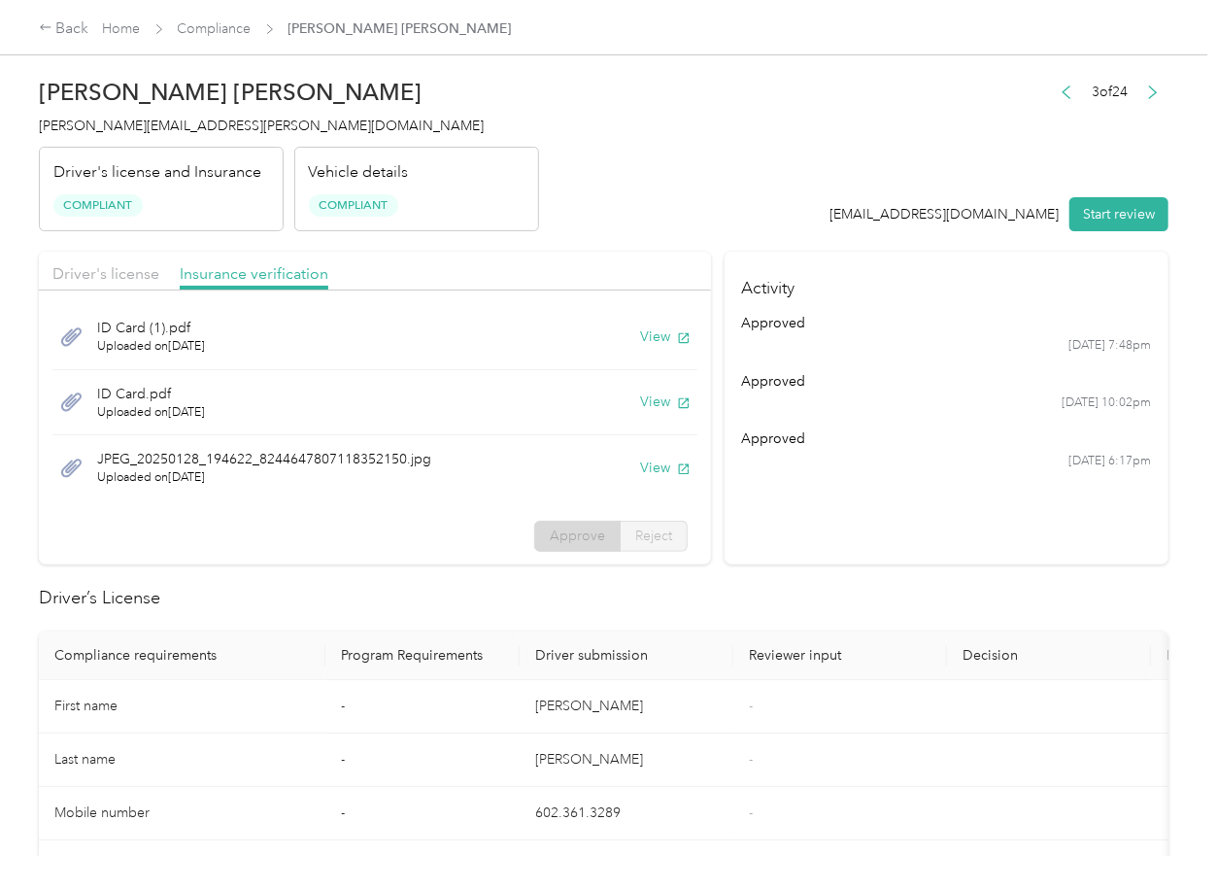
click at [699, 648] on th "Driver submission" at bounding box center [627, 655] width 214 height 49
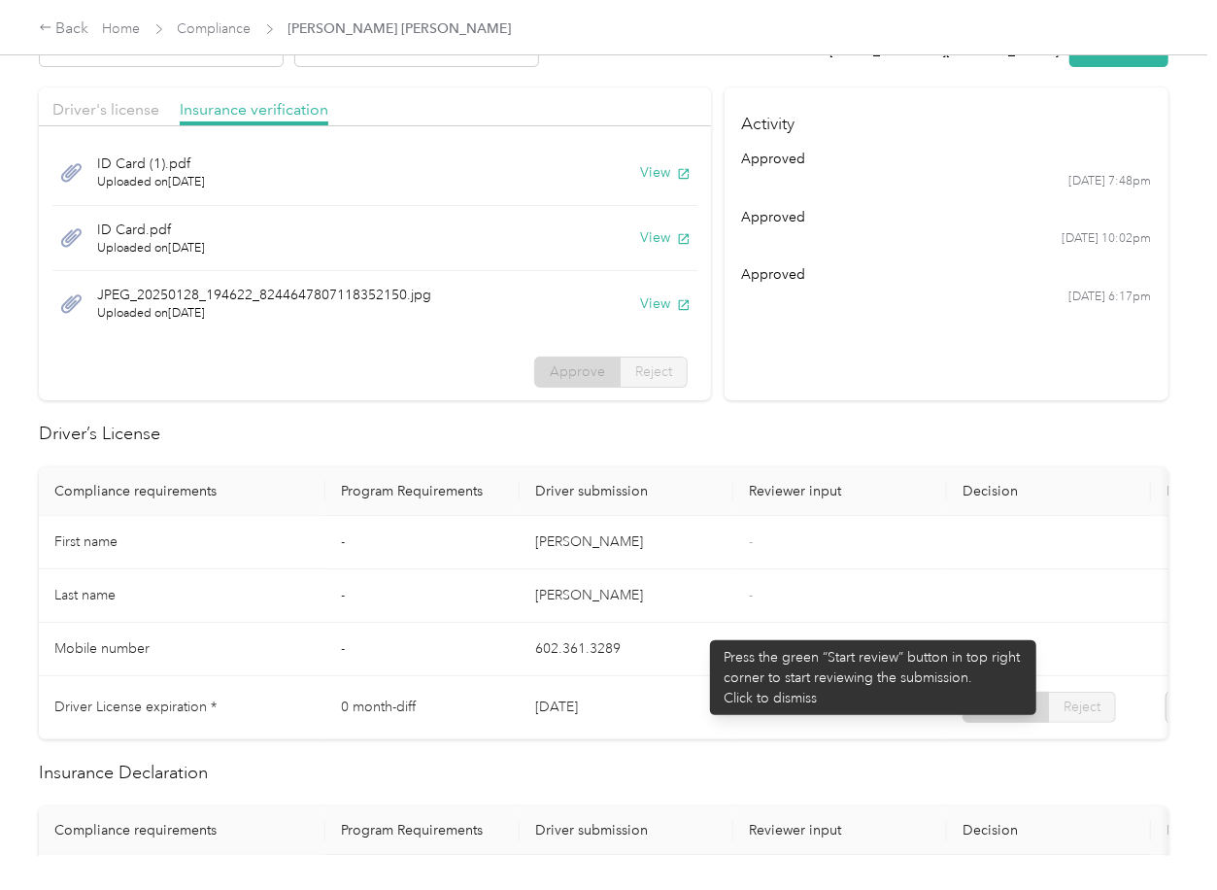
scroll to position [518, 0]
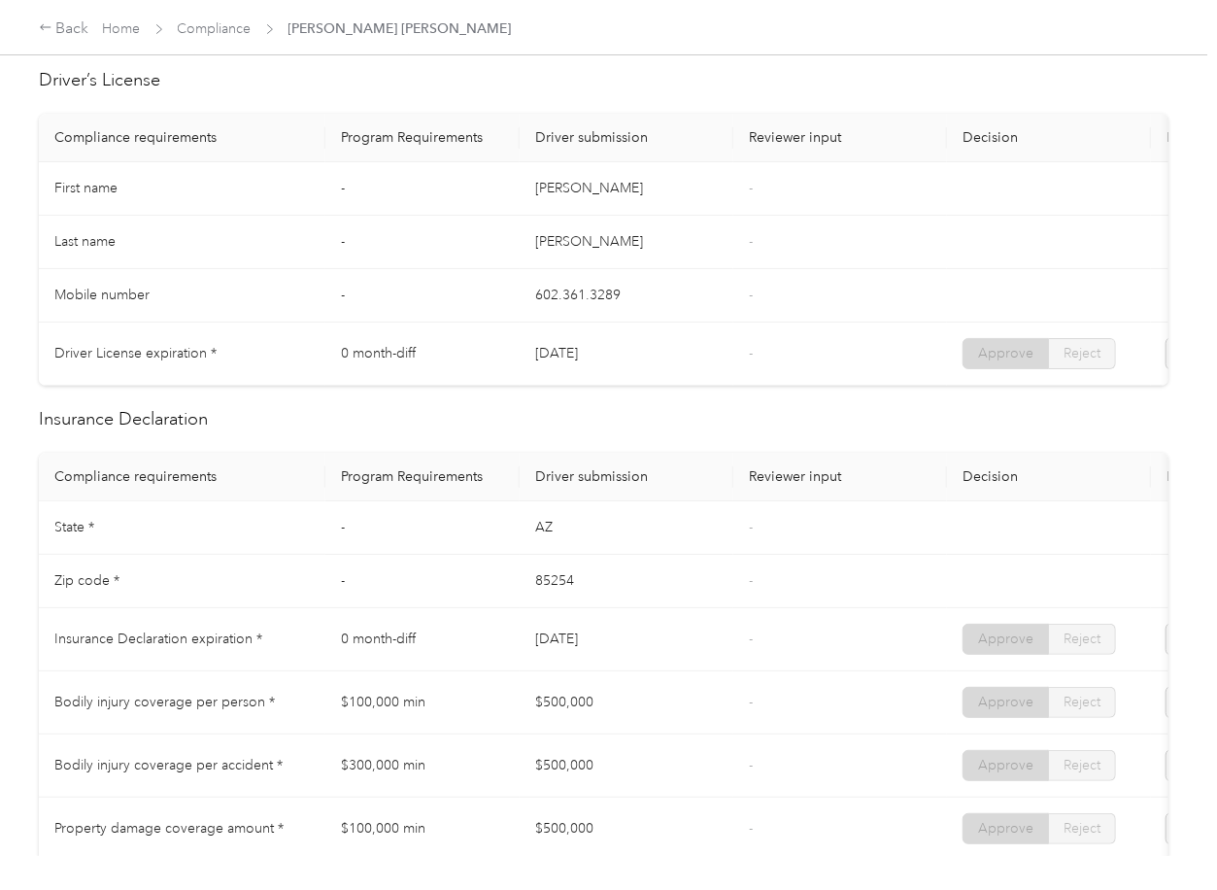
click at [788, 234] on td "-" at bounding box center [840, 242] width 214 height 53
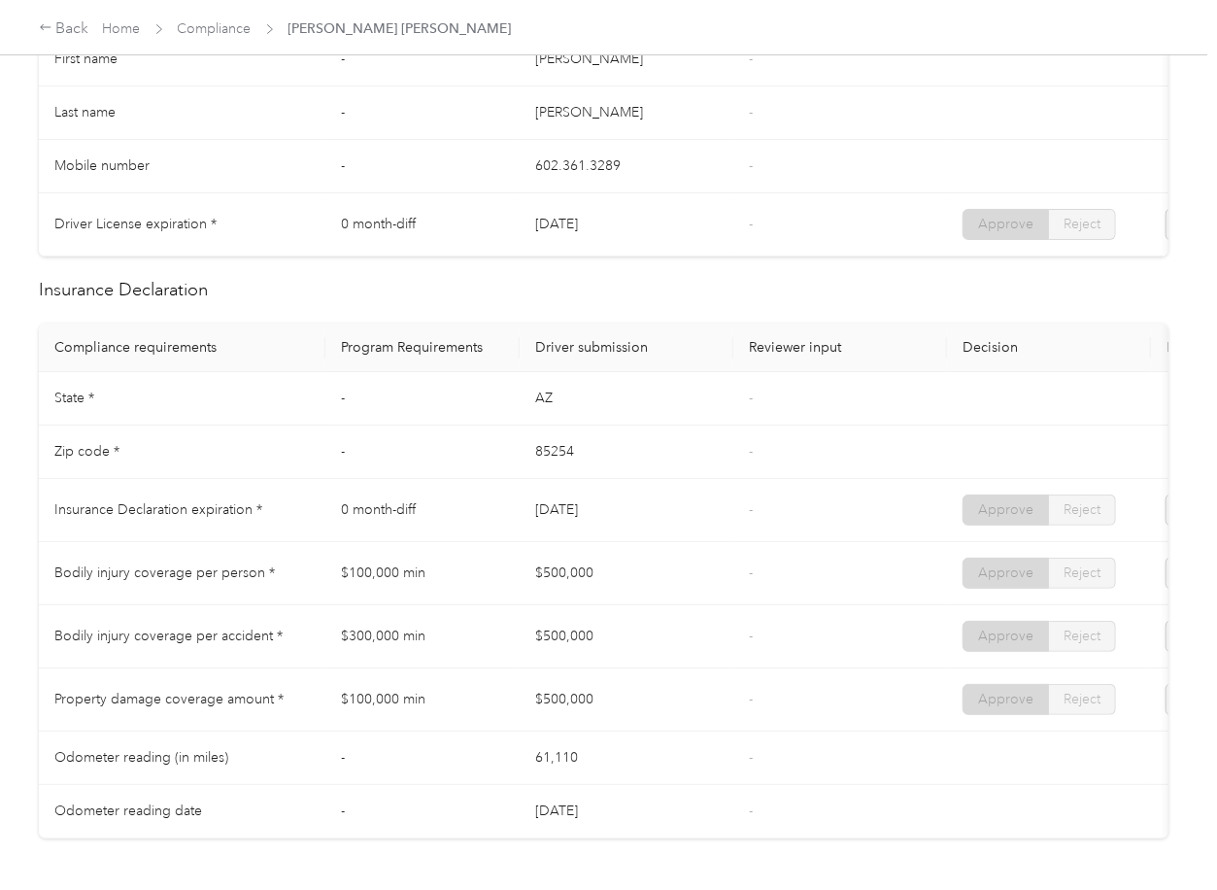
scroll to position [906, 0]
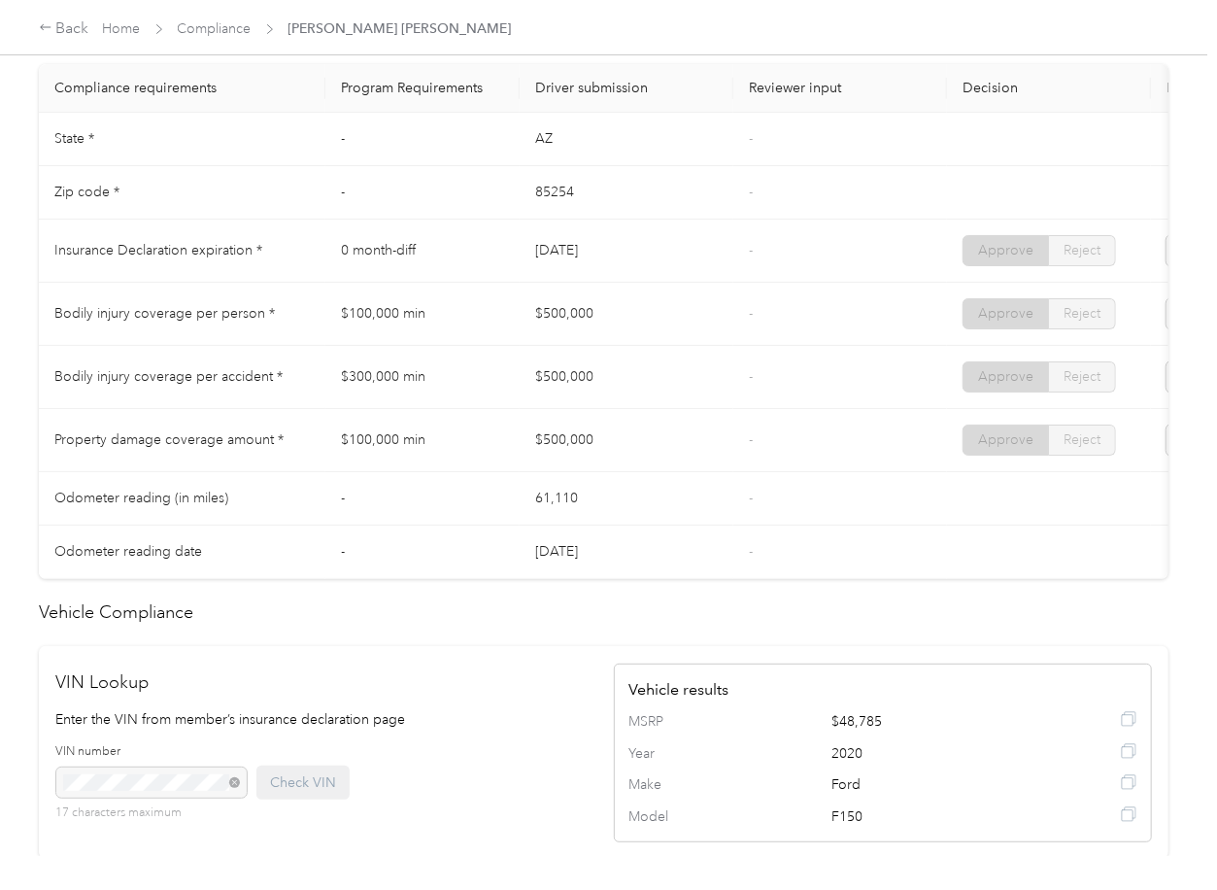
click at [733, 409] on td "-" at bounding box center [840, 377] width 214 height 63
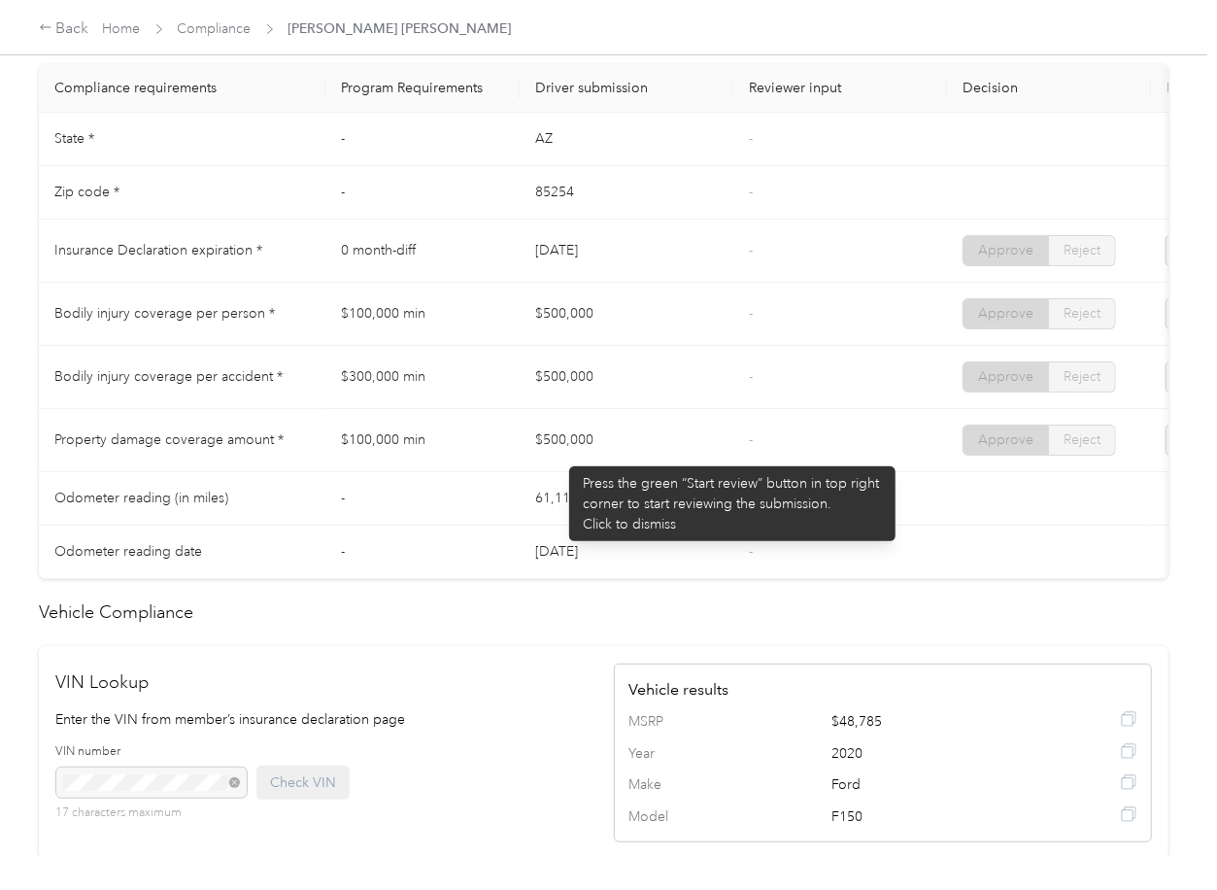
click at [559, 456] on td "$500,000" at bounding box center [627, 440] width 214 height 63
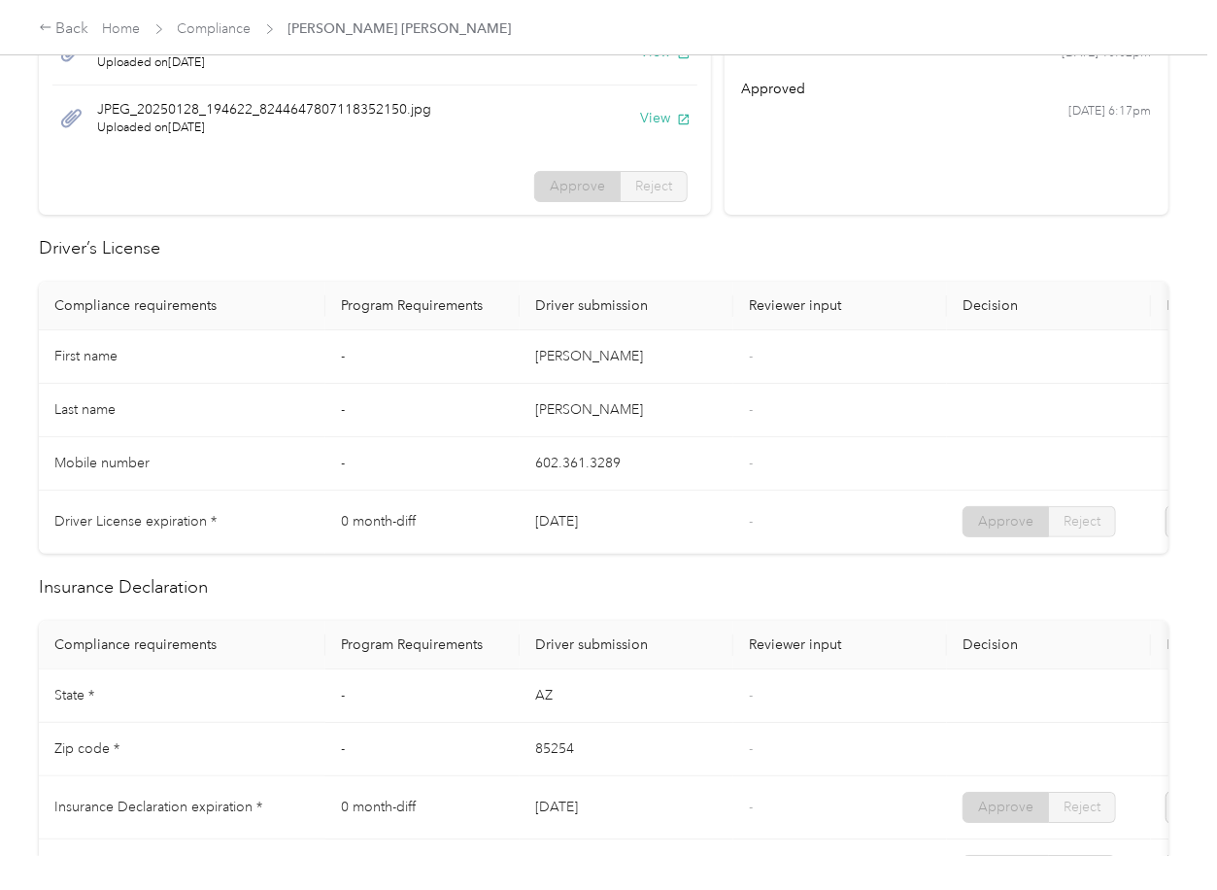
scroll to position [0, 0]
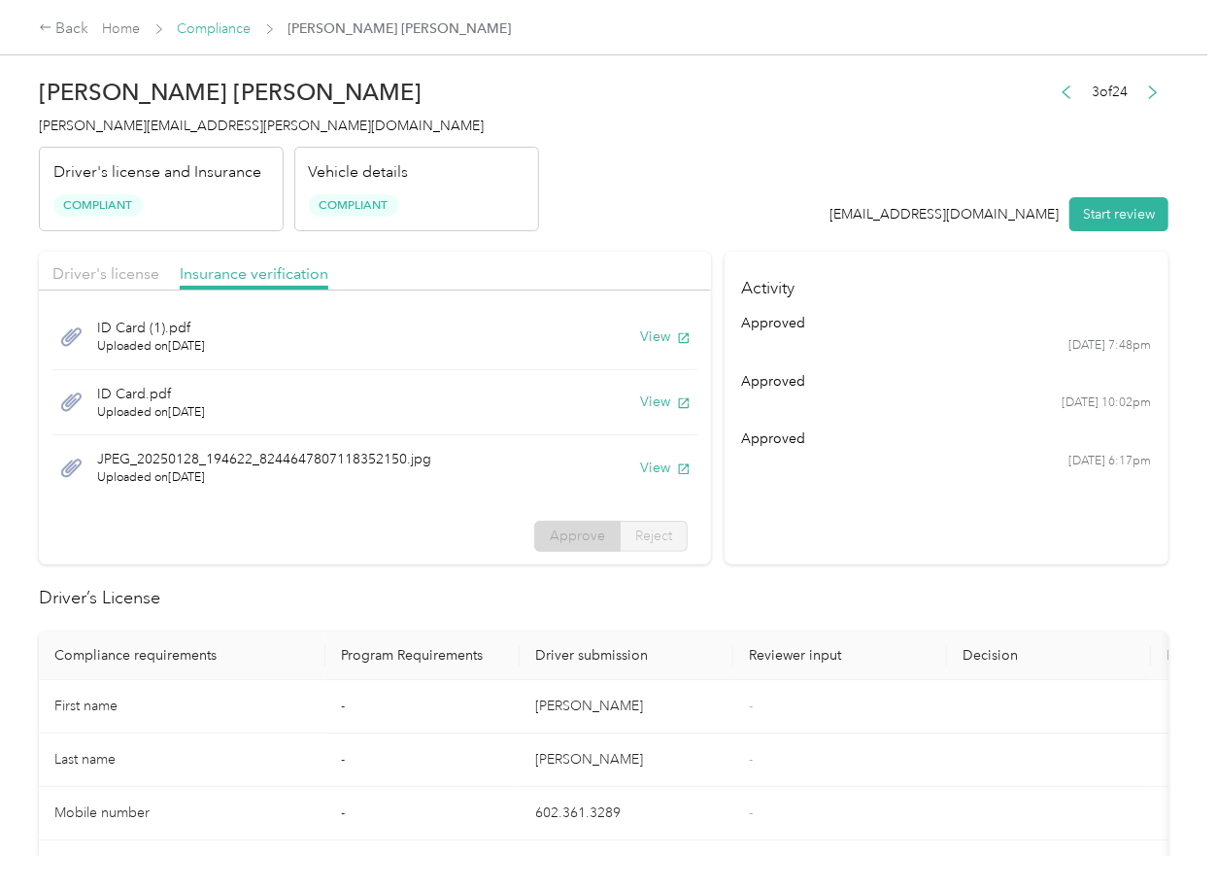
click at [219, 20] on link "Compliance" at bounding box center [215, 28] width 74 height 17
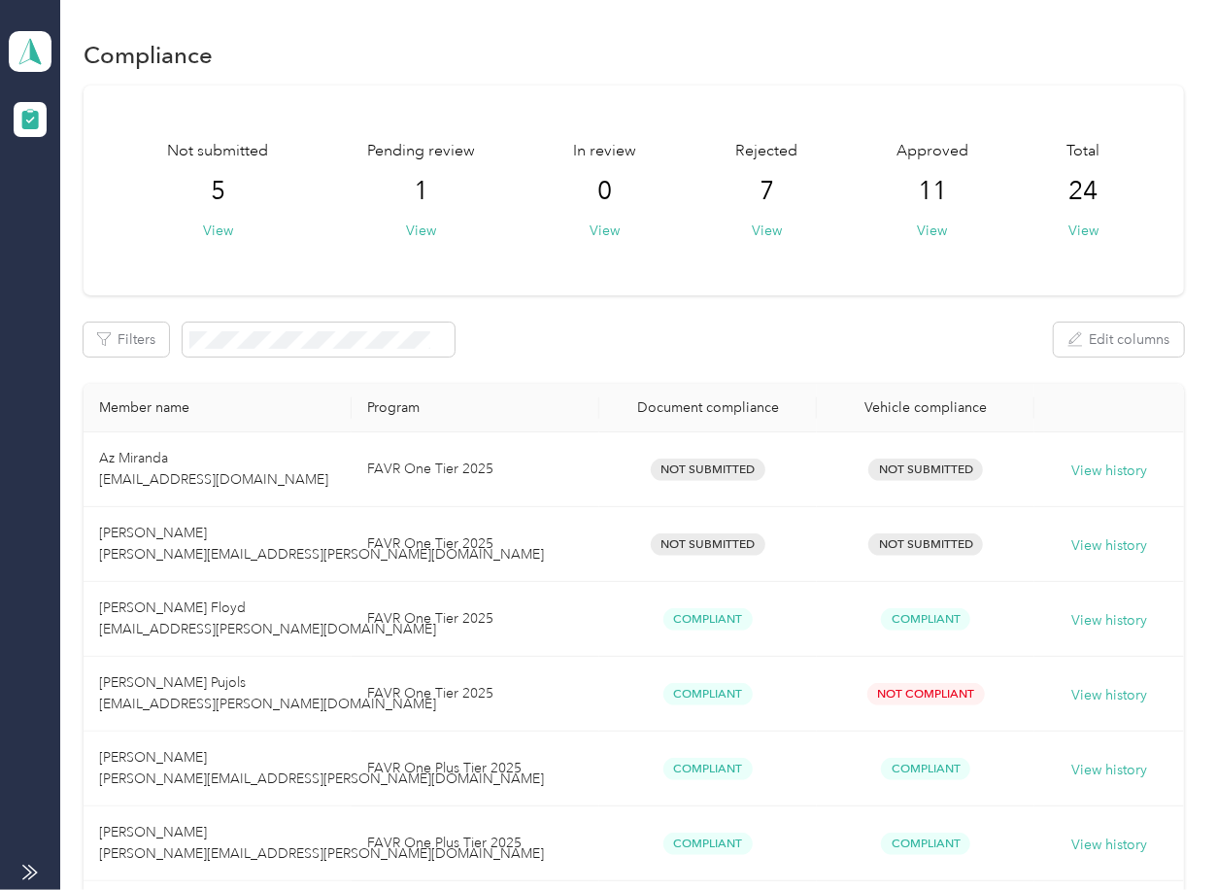
click at [675, 339] on div "Filters Edit columns" at bounding box center [633, 339] width 1099 height 34
click at [39, 48] on icon at bounding box center [30, 51] width 29 height 27
click at [85, 202] on div "Log out" at bounding box center [62, 202] width 75 height 20
